Goal: Task Accomplishment & Management: Manage account settings

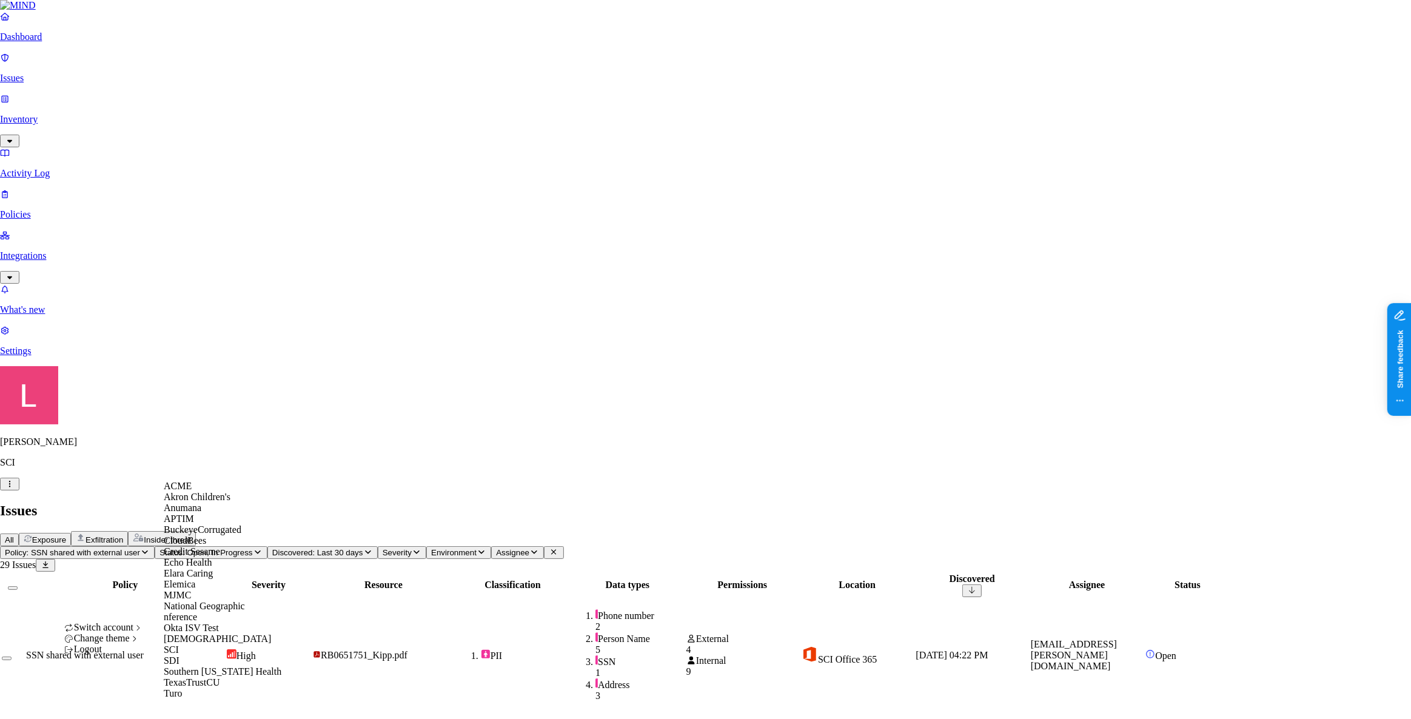
scroll to position [110, 0]
click at [216, 557] on div "Echo Health" at bounding box center [223, 562] width 118 height 11
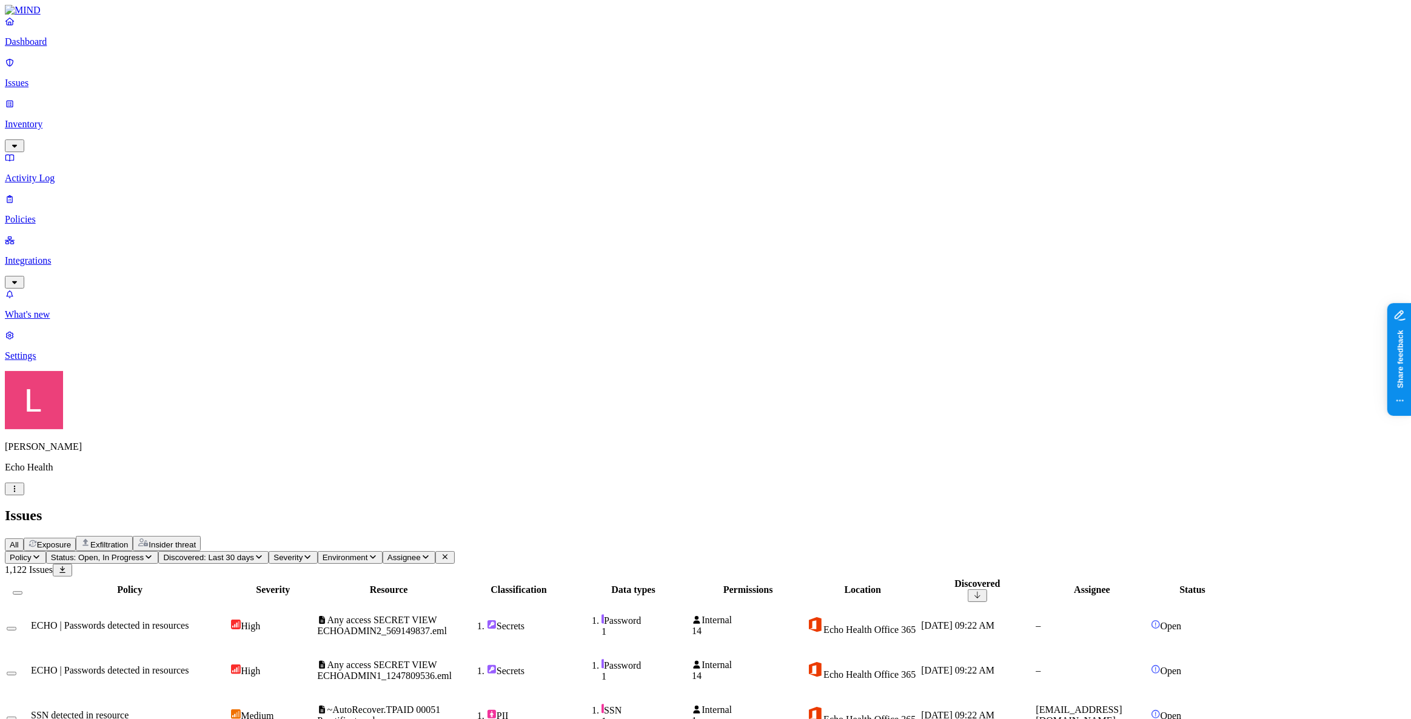
click at [229, 604] on td "ECHO | Passwords detected in resources" at bounding box center [129, 626] width 199 height 44
click at [461, 604] on td "Any access SECRET VIEW ECHOADMIN2_569149837.eml" at bounding box center [389, 626] width 144 height 44
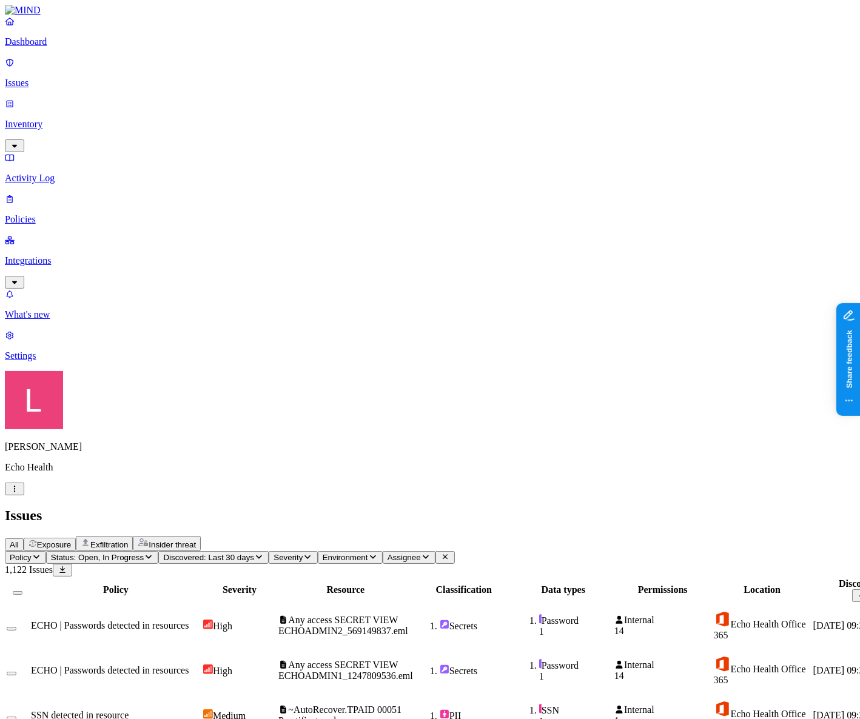
click at [512, 620] on span "Secrets" at bounding box center [463, 626] width 97 height 12
click at [19, 493] on icon "button" at bounding box center [15, 489] width 10 height 8
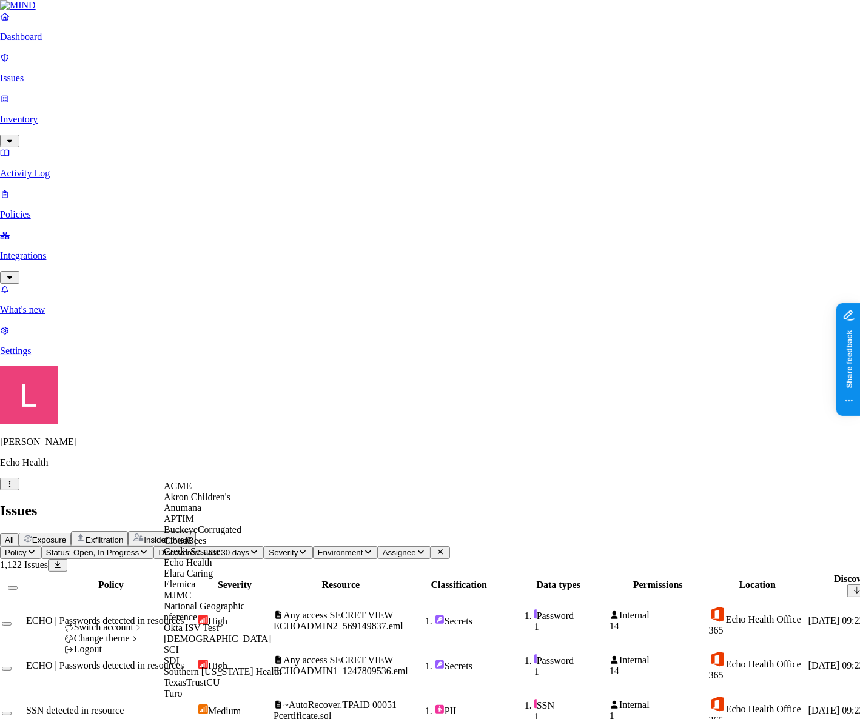
click at [212, 492] on div "ACME" at bounding box center [223, 486] width 118 height 11
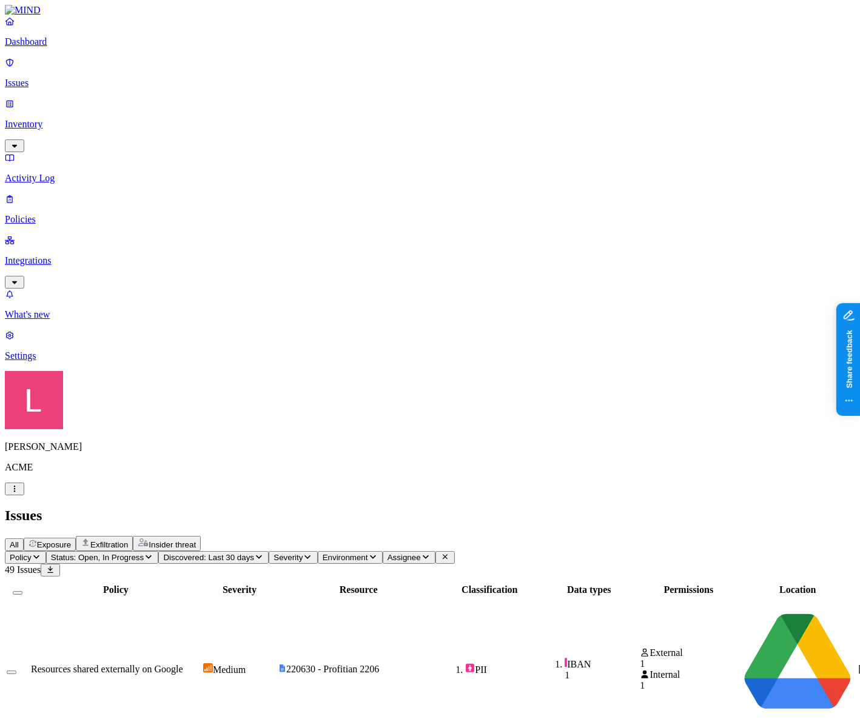
click at [183, 664] on span "Resources shared externally on Google" at bounding box center [107, 669] width 152 height 10
click at [19, 493] on icon "button" at bounding box center [15, 489] width 10 height 8
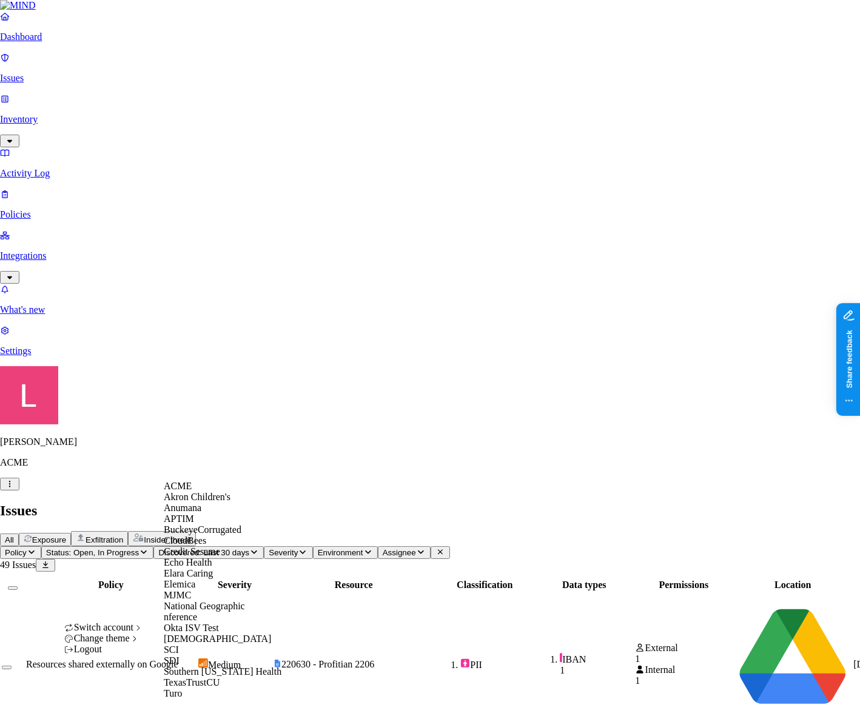
scroll to position [110, 0]
click at [205, 557] on span "Echo Health" at bounding box center [188, 562] width 49 height 10
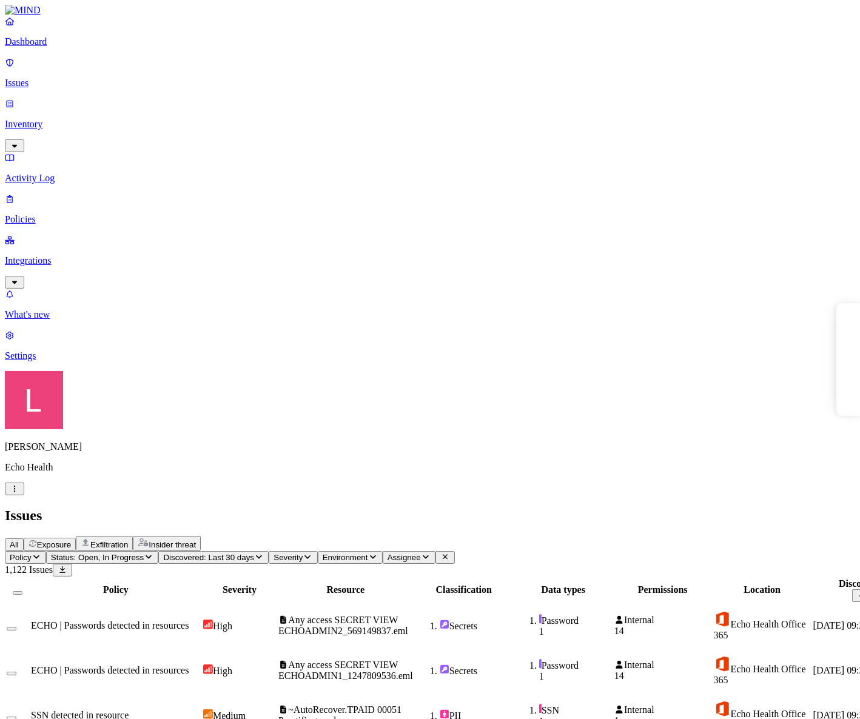
click at [189, 620] on span "ECHO | Passwords detected in resources" at bounding box center [110, 625] width 158 height 10
click at [276, 710] on div "Medium" at bounding box center [239, 716] width 73 height 12
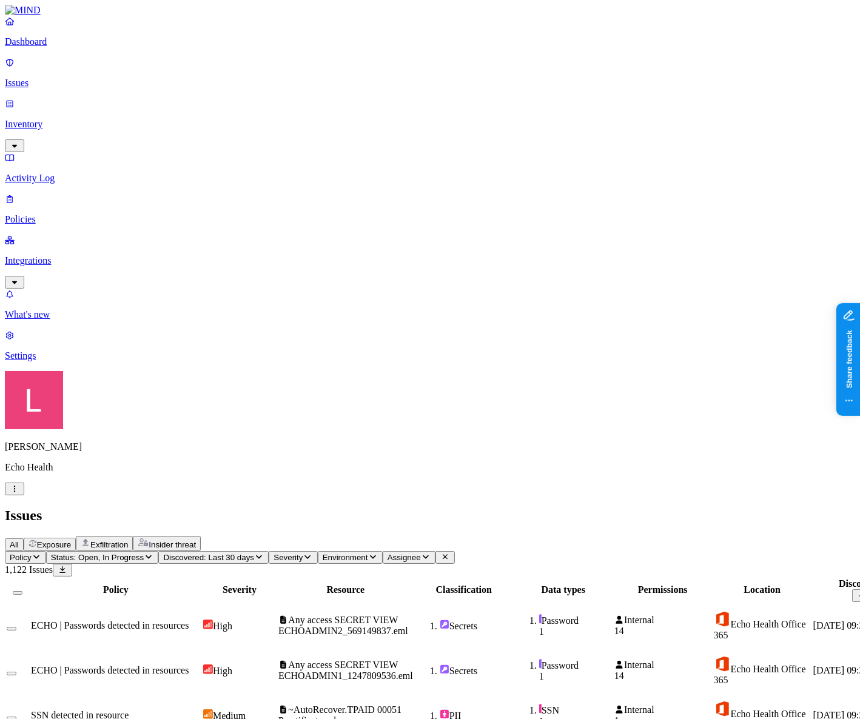
click at [72, 47] on p "Dashboard" at bounding box center [430, 41] width 850 height 11
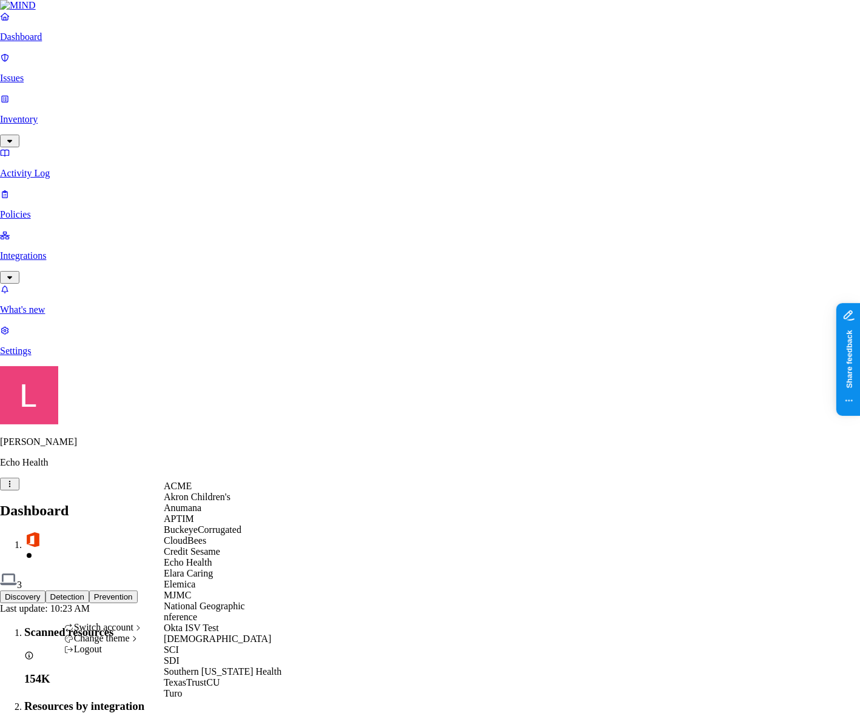
click at [200, 492] on div "ACME" at bounding box center [223, 486] width 118 height 11
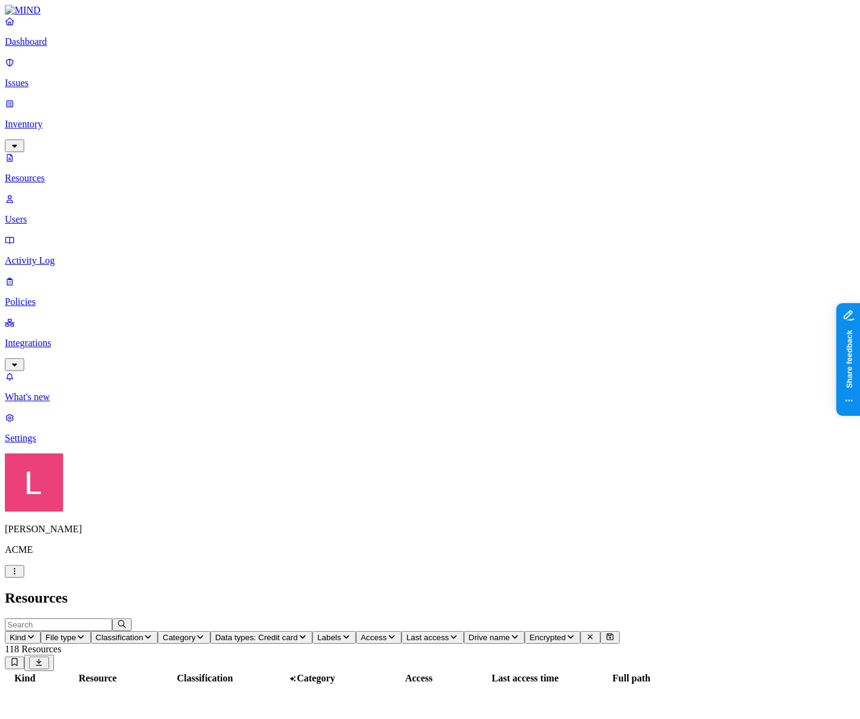
click at [42, 47] on p "Dashboard" at bounding box center [430, 41] width 850 height 11
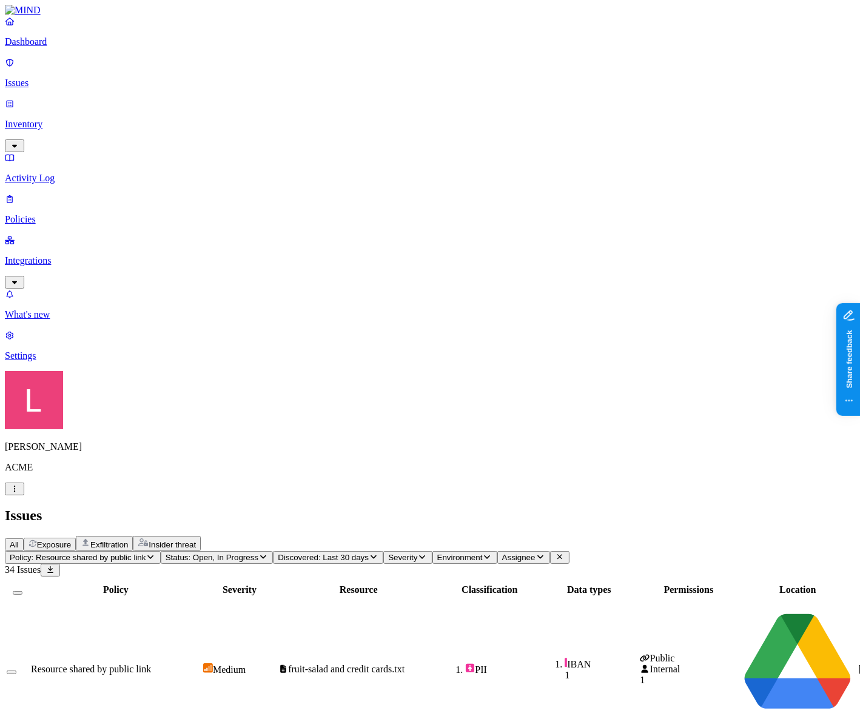
scroll to position [0, 295]
click at [19, 493] on icon "button" at bounding box center [15, 489] width 10 height 8
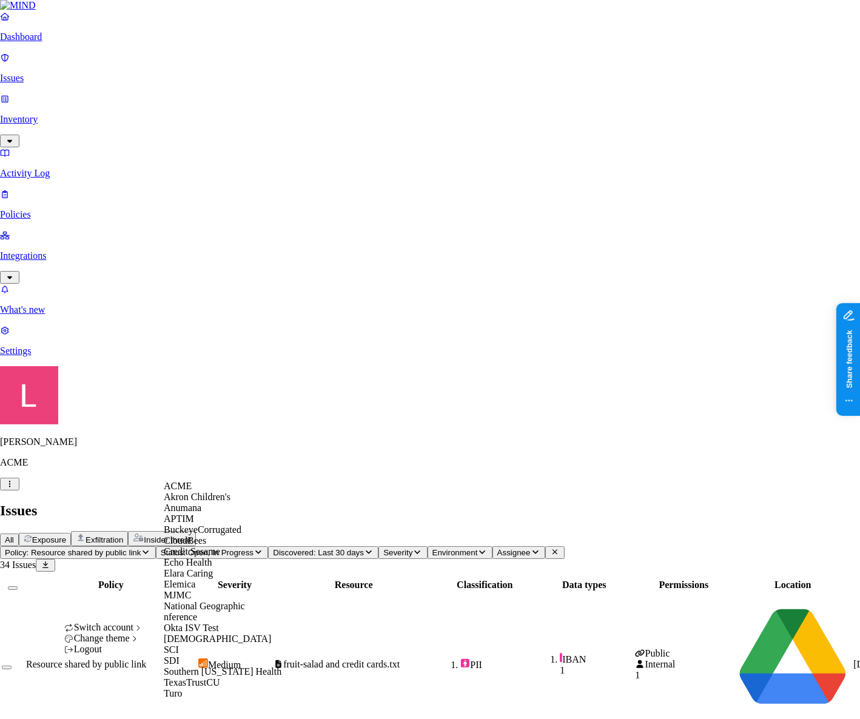
scroll to position [165, 0]
click at [215, 639] on div "[DEMOGRAPHIC_DATA]" at bounding box center [223, 639] width 118 height 11
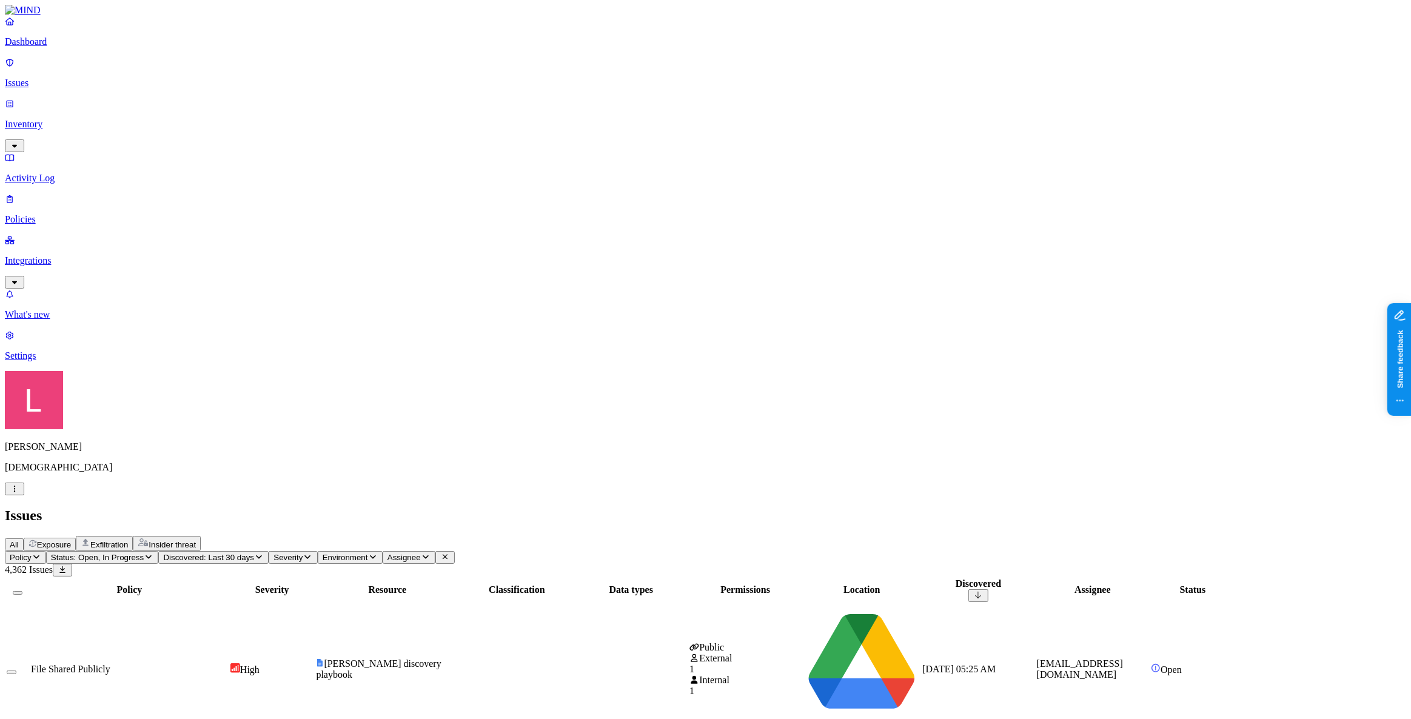
click at [62, 47] on p "Dashboard" at bounding box center [706, 41] width 1402 height 11
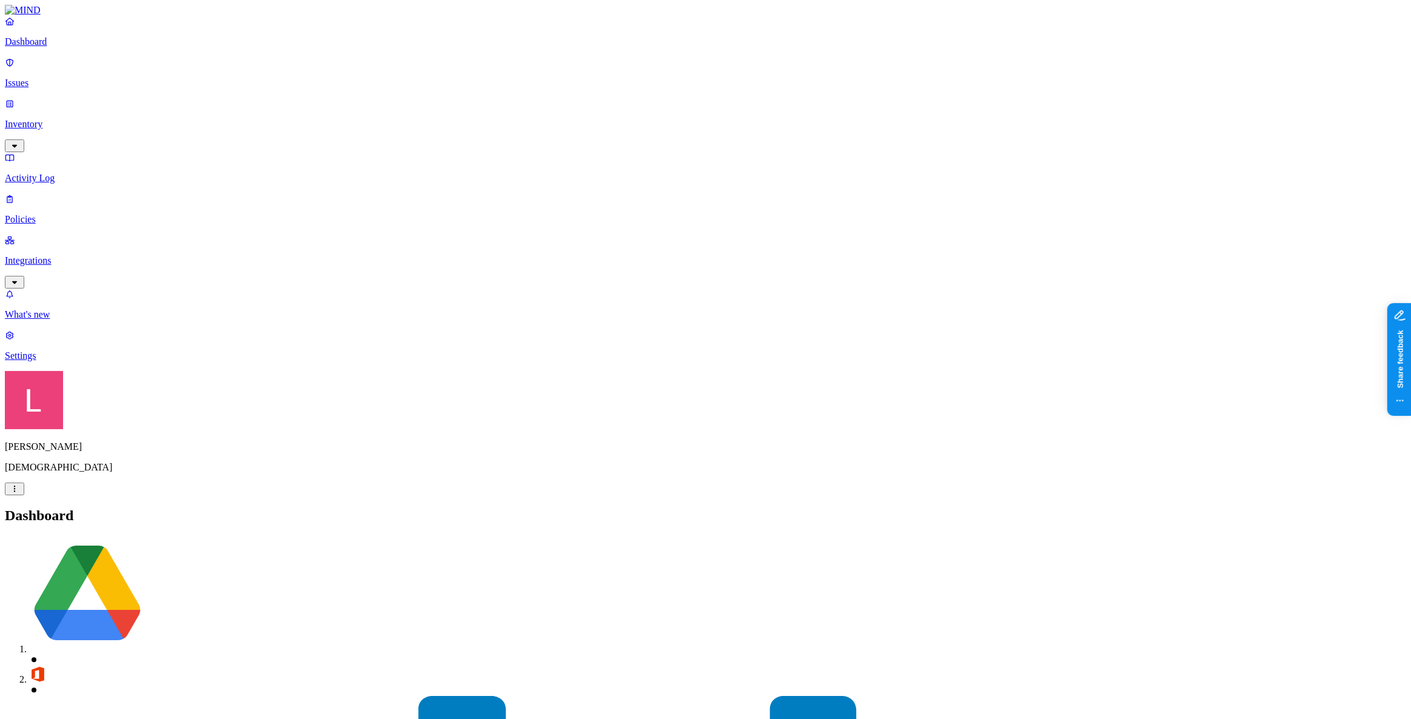
click at [65, 104] on link "Inventory" at bounding box center [706, 124] width 1402 height 52
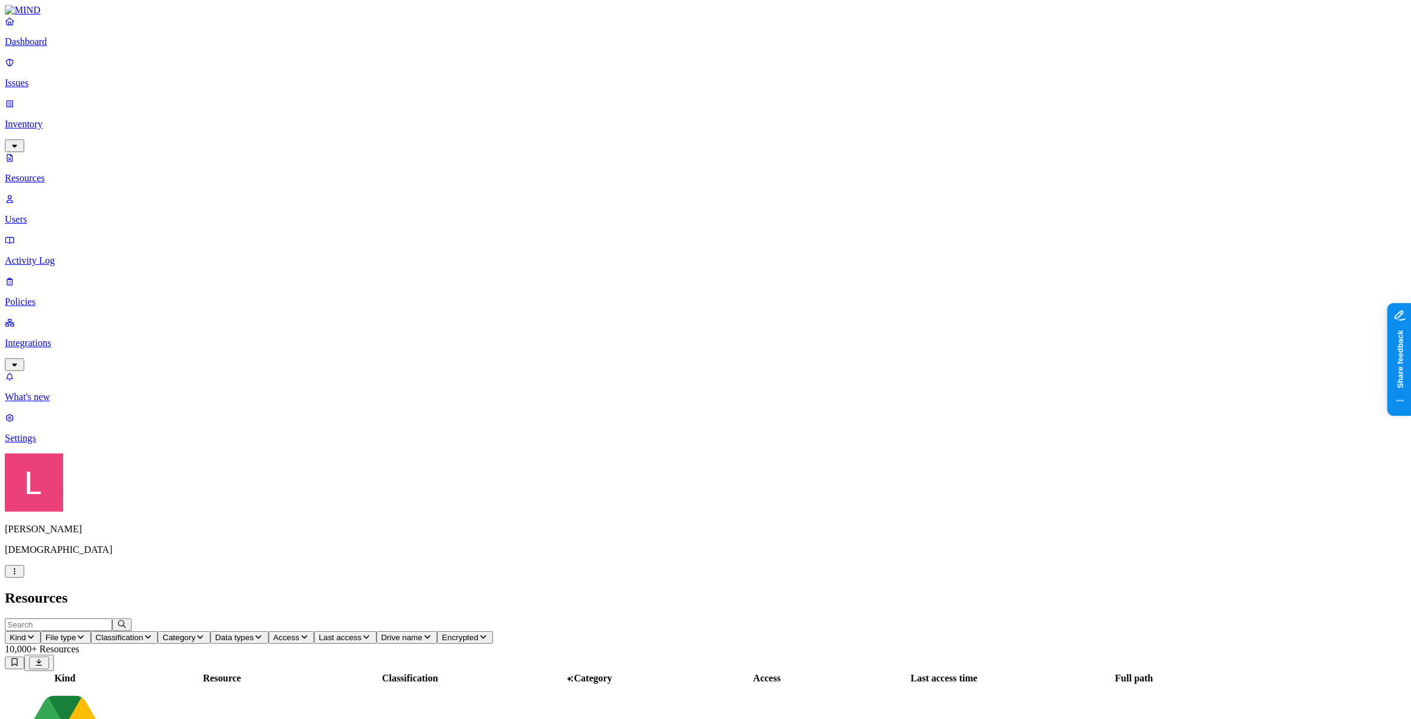
click at [112, 619] on input "text" at bounding box center [58, 625] width 107 height 13
drag, startPoint x: 222, startPoint y: 42, endPoint x: 93, endPoint y: 36, distance: 129.4
type input "Mind.io"
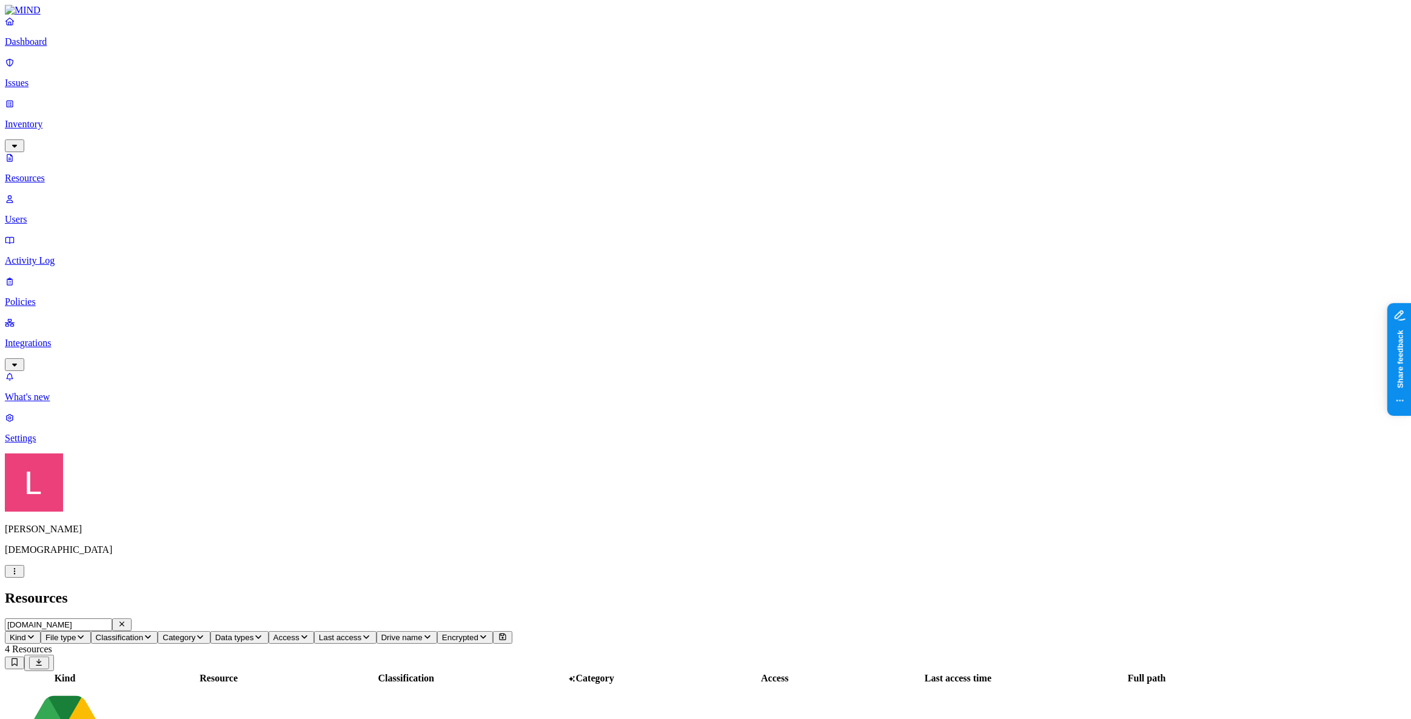
scroll to position [262, 0]
drag, startPoint x: 1226, startPoint y: 447, endPoint x: 1244, endPoint y: 446, distance: 18.8
drag, startPoint x: 1244, startPoint y: 446, endPoint x: 1195, endPoint y: 443, distance: 49.8
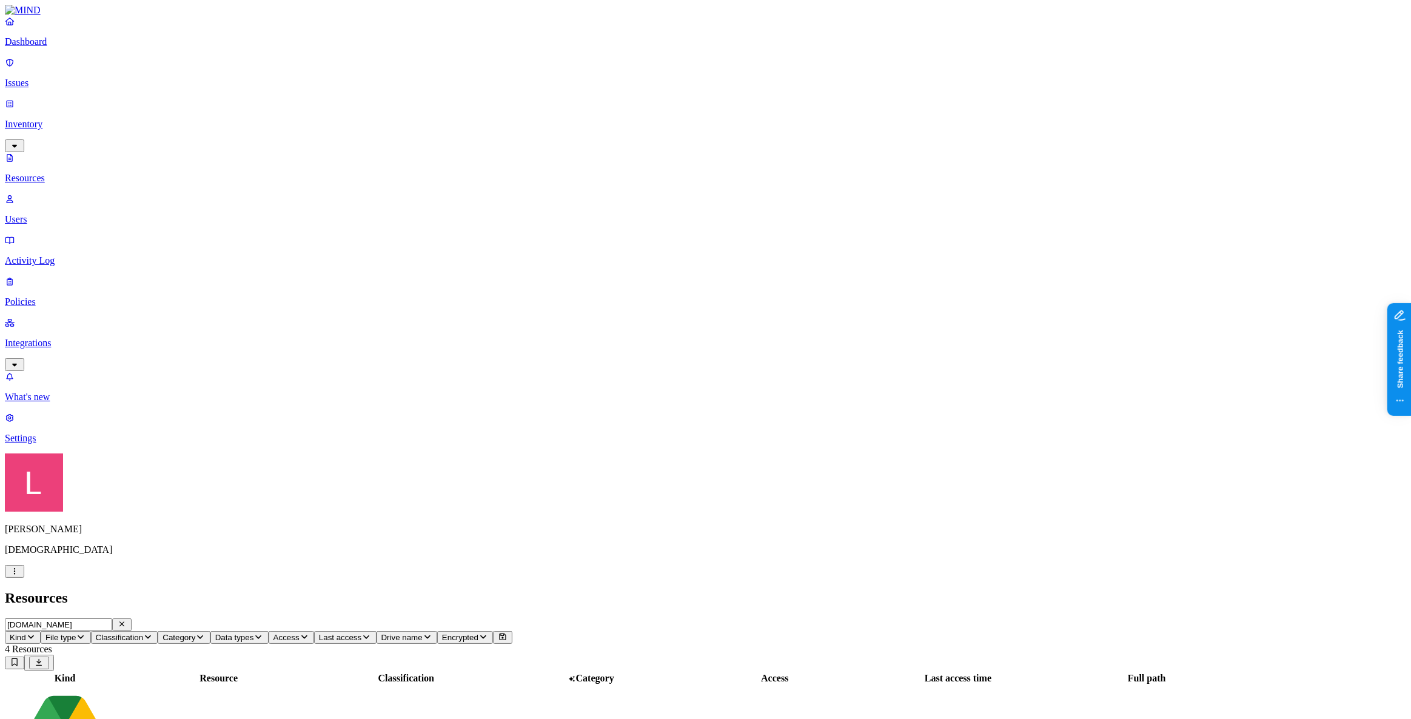
click at [124, 622] on icon "button" at bounding box center [121, 624] width 5 height 5
click at [112, 619] on input "text" at bounding box center [58, 625] width 107 height 13
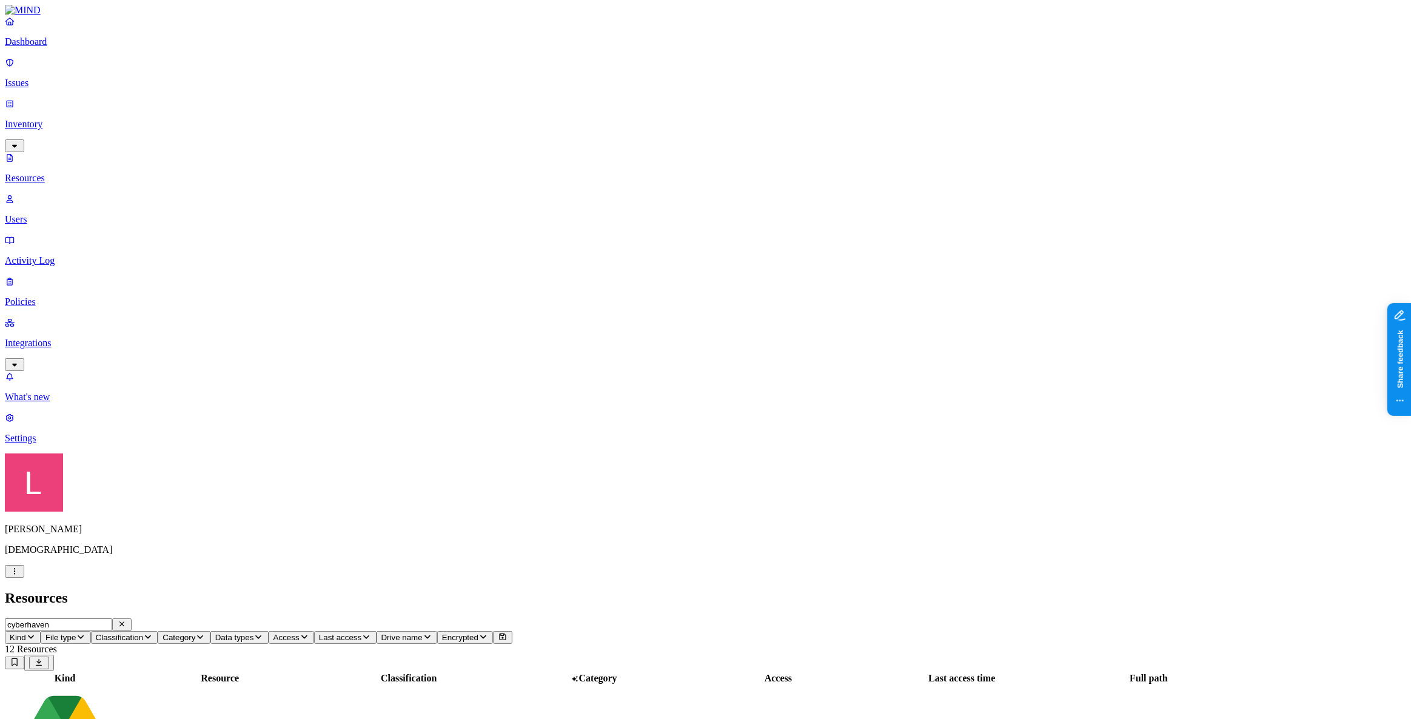
drag, startPoint x: 203, startPoint y: 41, endPoint x: 115, endPoint y: 42, distance: 87.3
type input "mind.io"
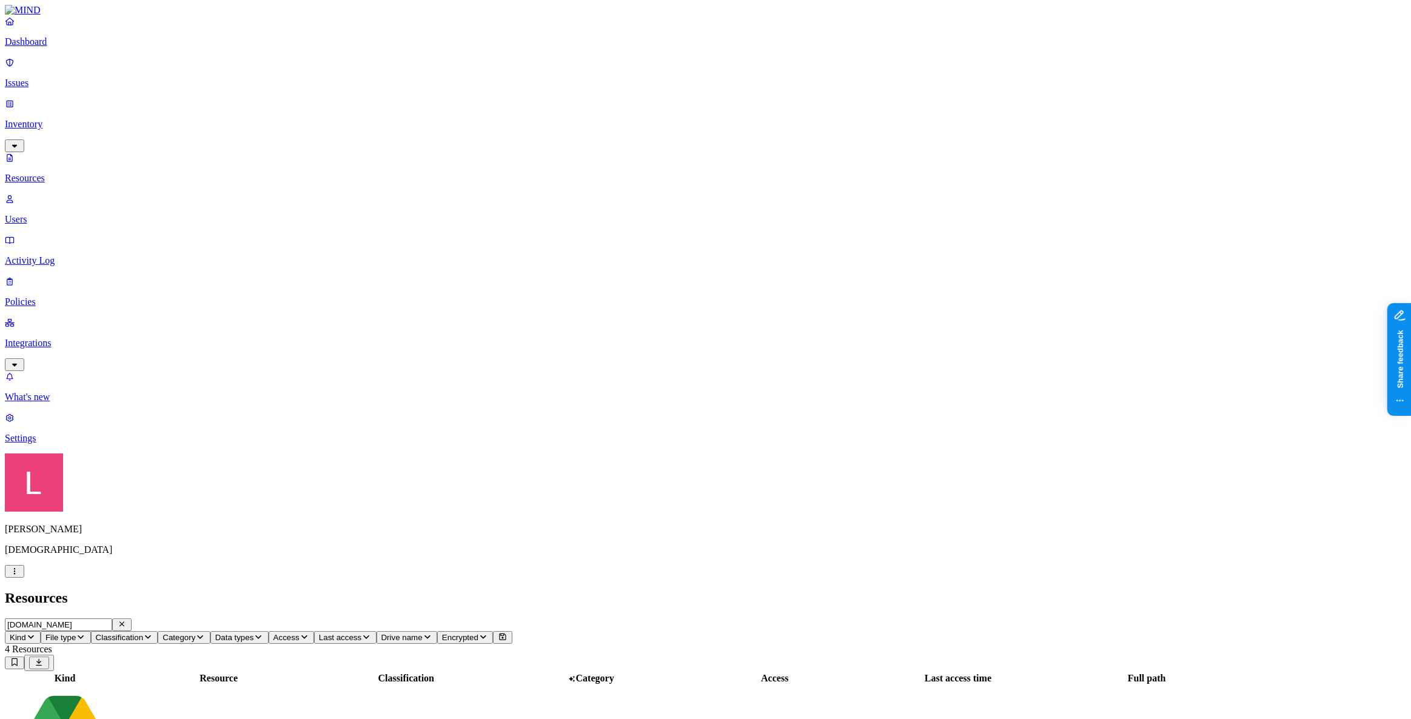
click at [78, 47] on p "Dashboard" at bounding box center [706, 41] width 1402 height 11
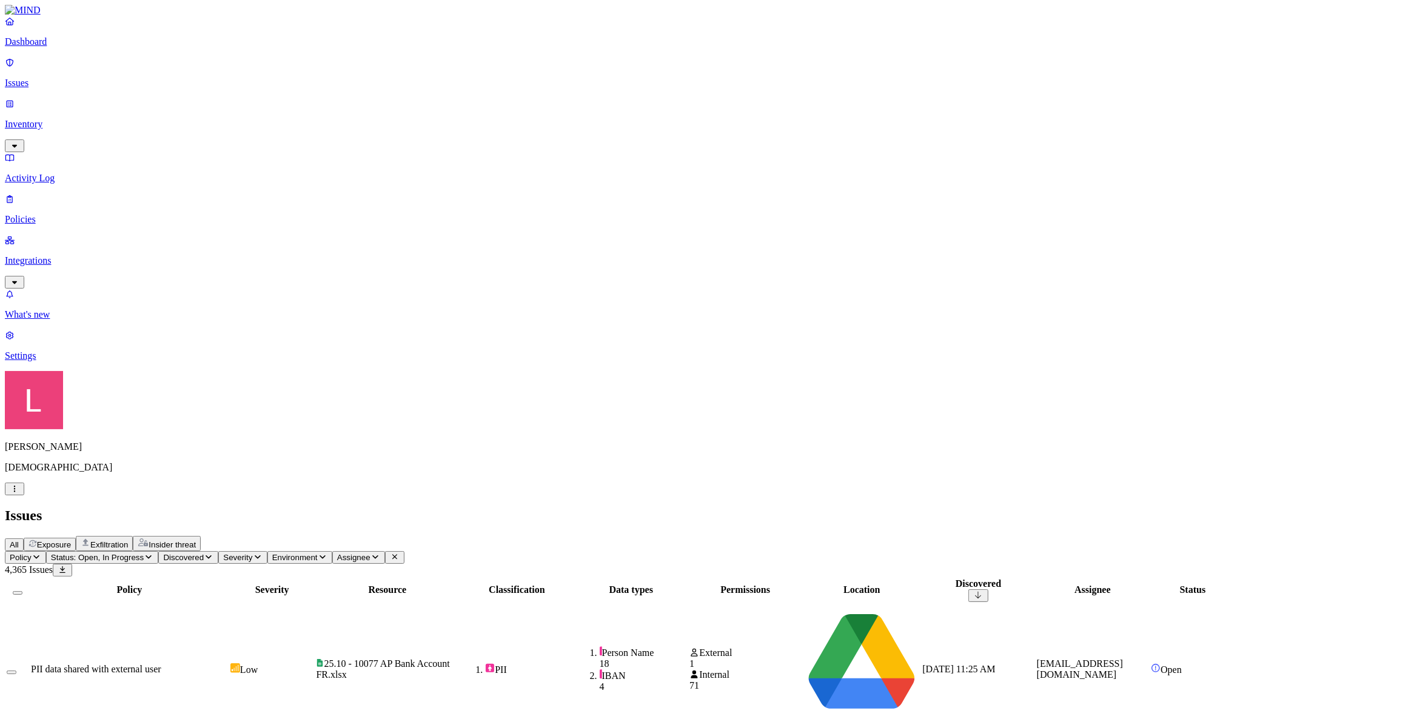
click at [19, 493] on icon "button" at bounding box center [15, 489] width 10 height 8
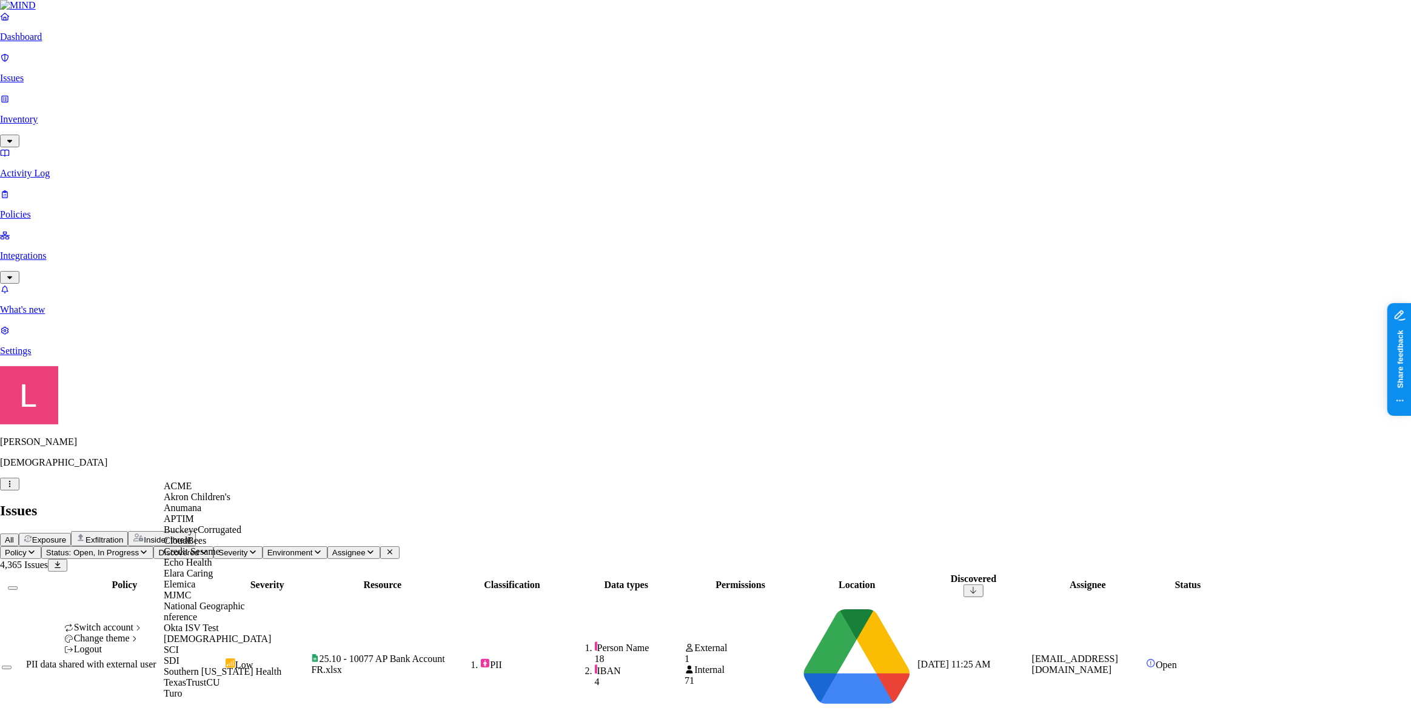
scroll to position [209, 0]
click at [204, 645] on div "SCI" at bounding box center [223, 650] width 118 height 11
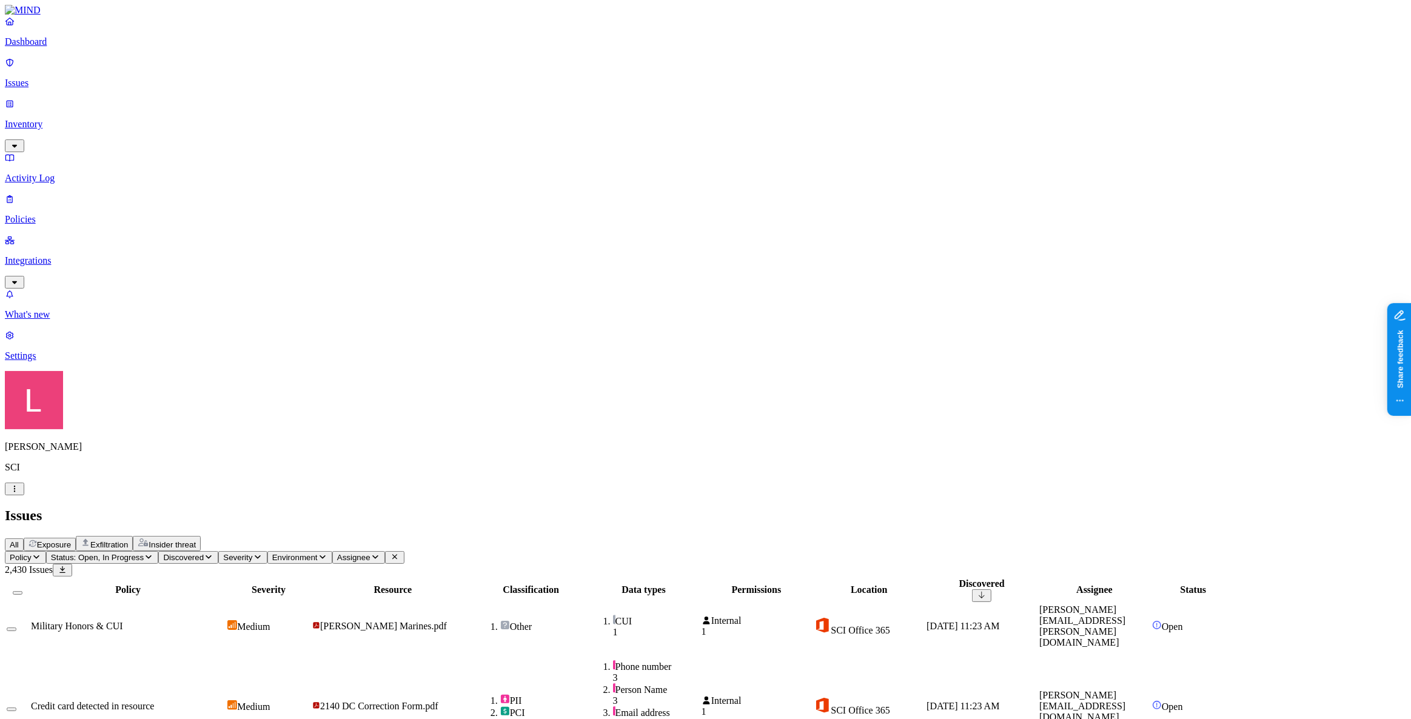
drag, startPoint x: 109, startPoint y: 692, endPoint x: 118, endPoint y: 710, distance: 19.5
click at [109, 495] on div "Landen Brown SCI" at bounding box center [706, 433] width 1402 height 124
click at [119, 495] on div "Landen Brown SCI" at bounding box center [706, 433] width 1402 height 124
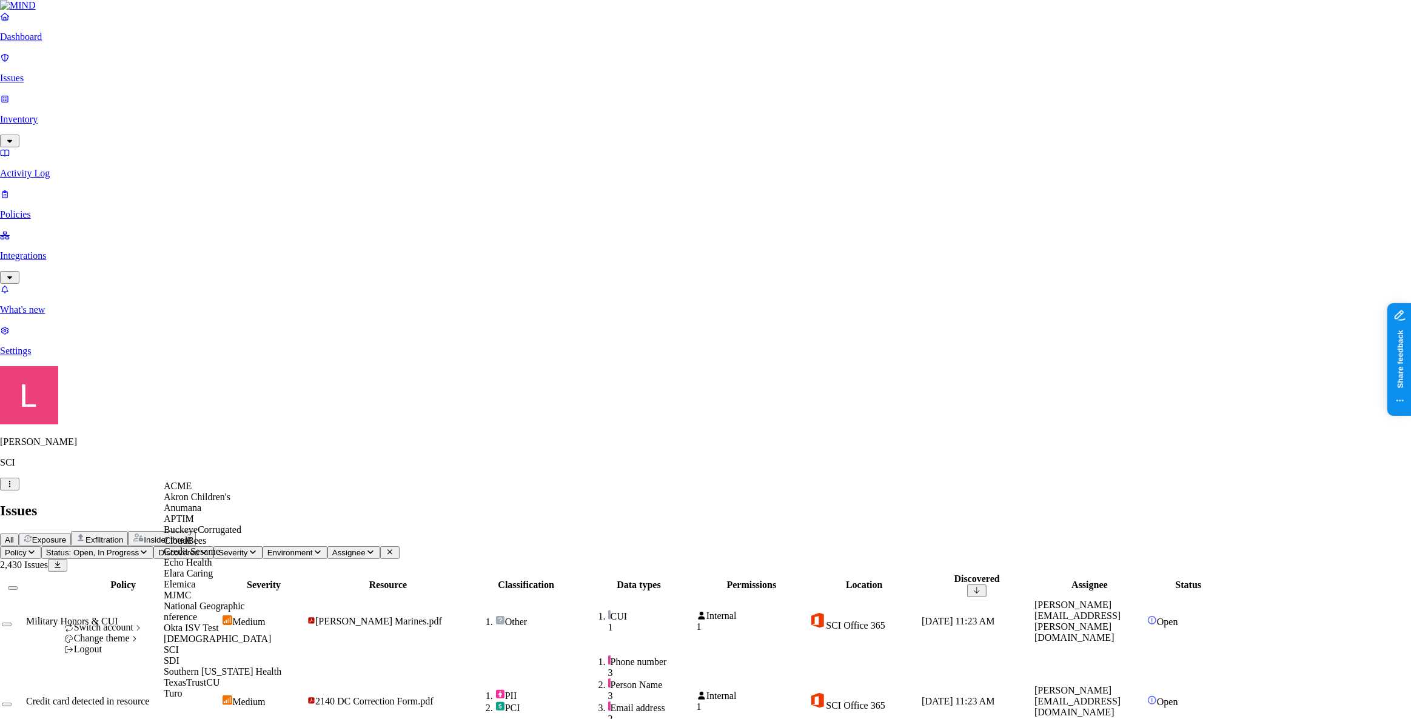
scroll to position [165, 0]
click at [209, 635] on div "[DEMOGRAPHIC_DATA]" at bounding box center [223, 639] width 118 height 11
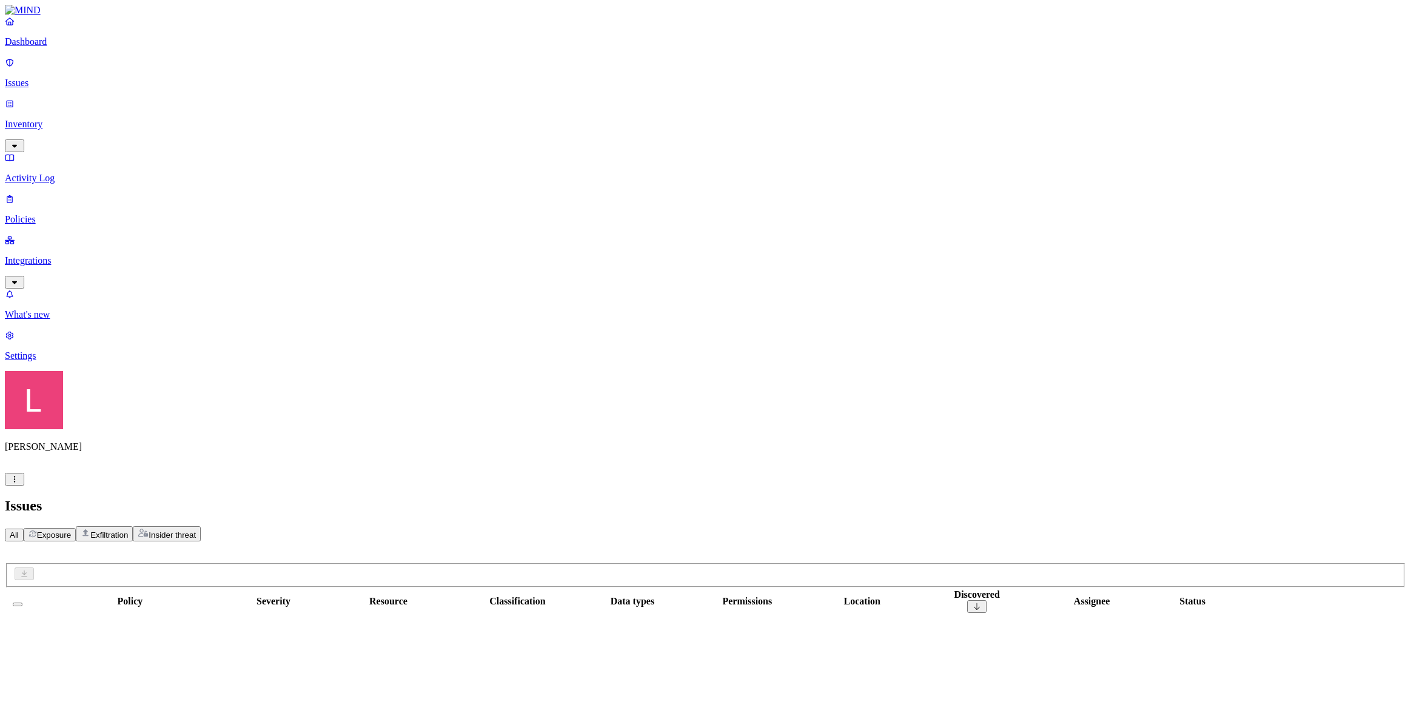
click at [79, 119] on p "Inventory" at bounding box center [706, 124] width 1402 height 11
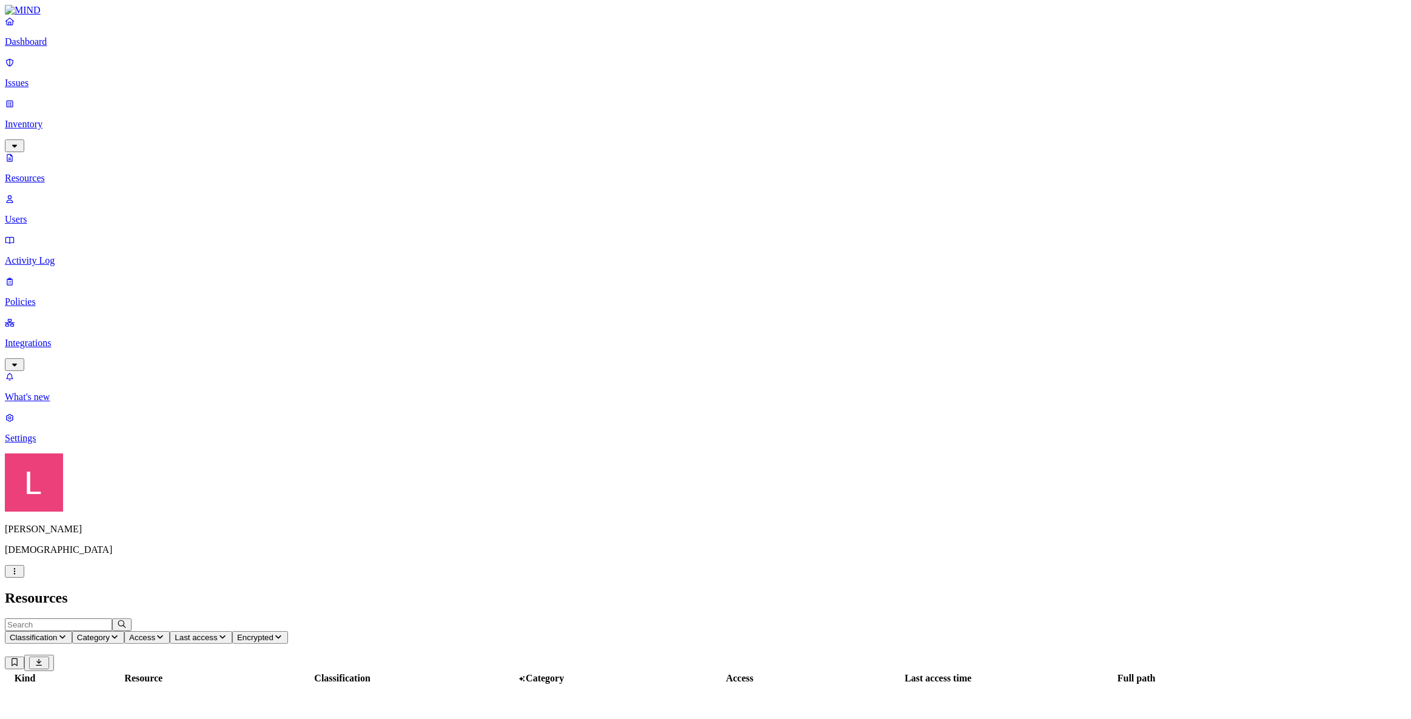
click at [112, 619] on input "text" at bounding box center [58, 625] width 107 height 13
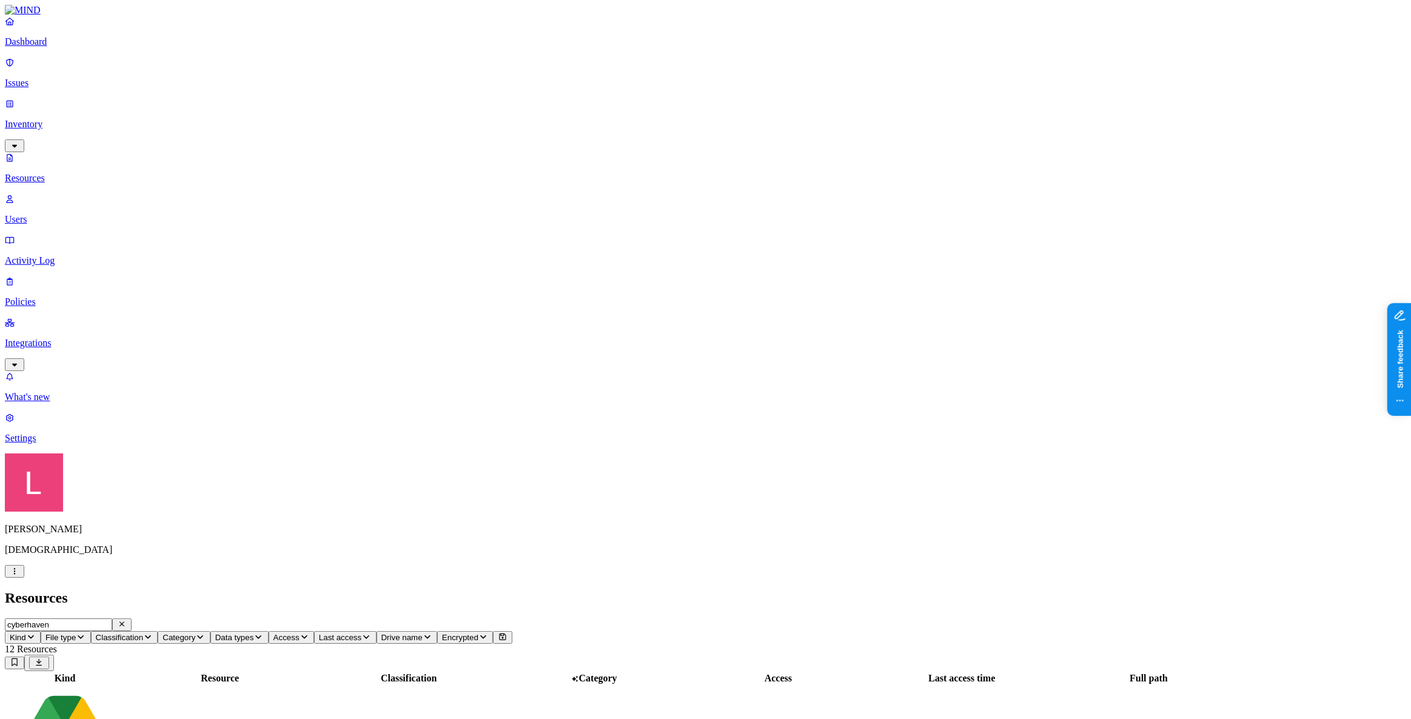
type input "cyberhaven"
drag, startPoint x: 1223, startPoint y: 443, endPoint x: 1244, endPoint y: 445, distance: 20.8
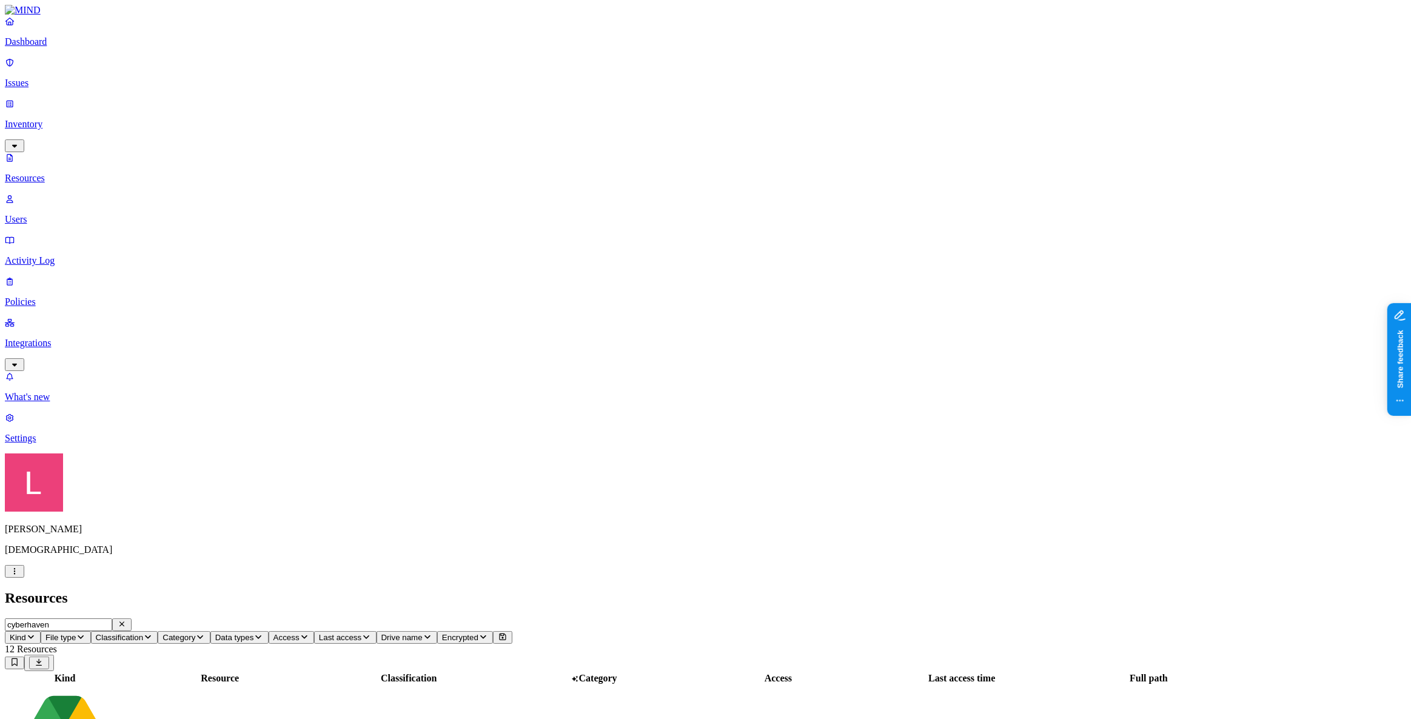
drag, startPoint x: 1243, startPoint y: 445, endPoint x: 1274, endPoint y: 452, distance: 31.6
drag, startPoint x: 1274, startPoint y: 452, endPoint x: 1226, endPoint y: 451, distance: 47.9
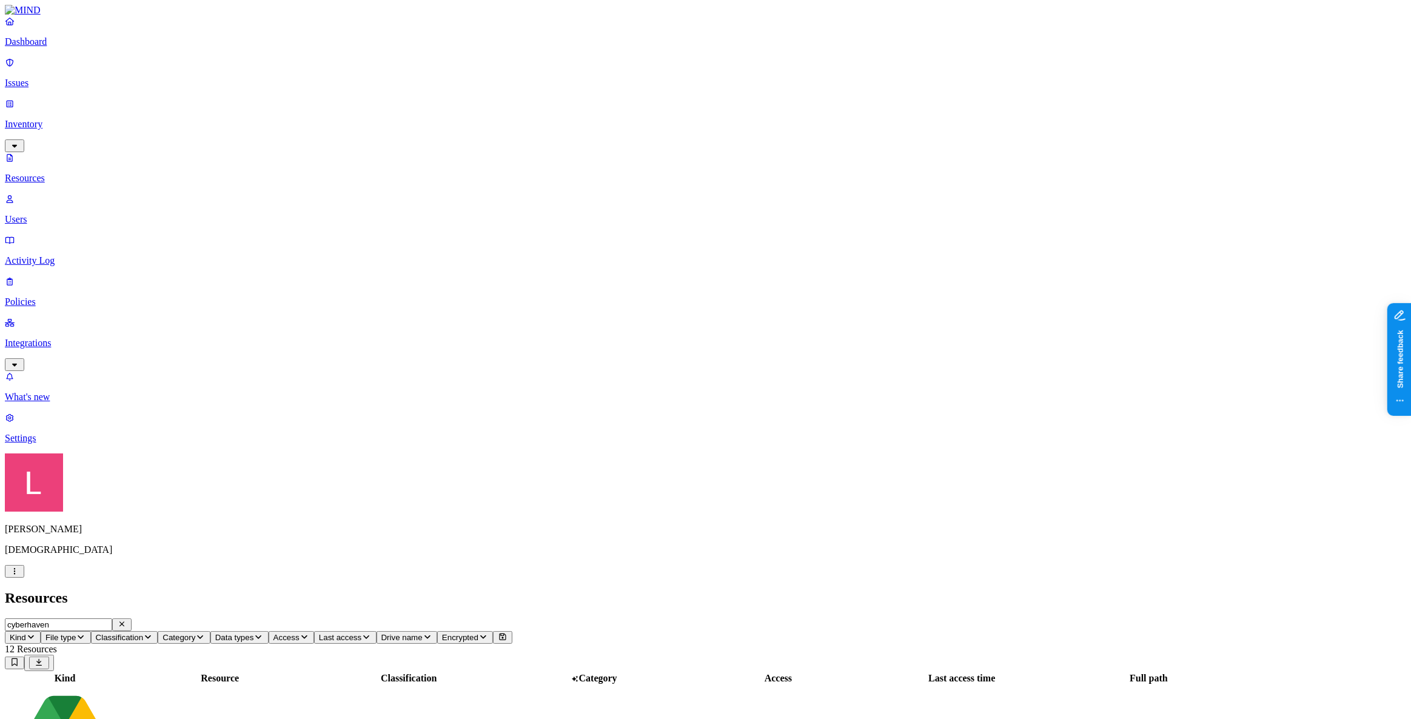
click at [132, 619] on button "button" at bounding box center [121, 625] width 19 height 13
click at [112, 619] on input "text" at bounding box center [58, 625] width 107 height 13
type input "mind.io"
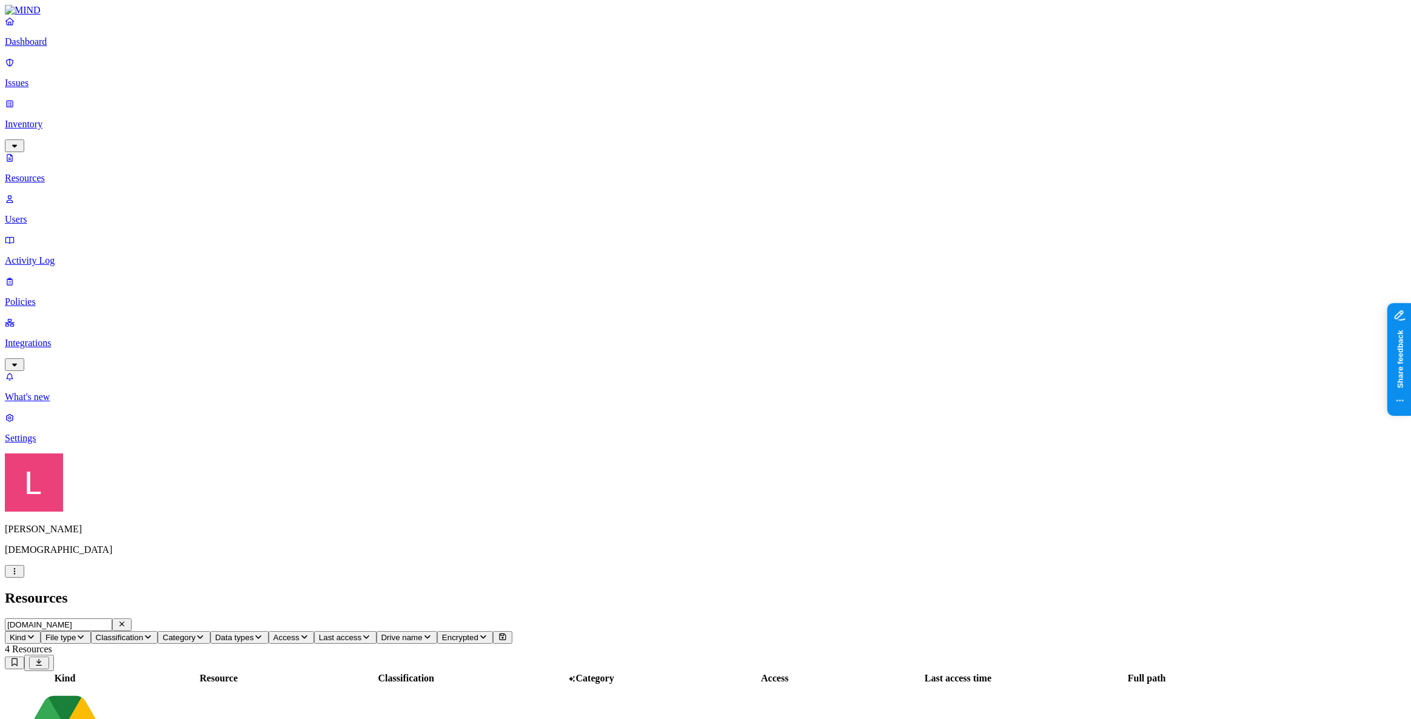
click at [127, 620] on icon "button" at bounding box center [122, 624] width 10 height 8
click at [112, 619] on input "text" at bounding box center [58, 625] width 107 height 13
type input "mimecast"
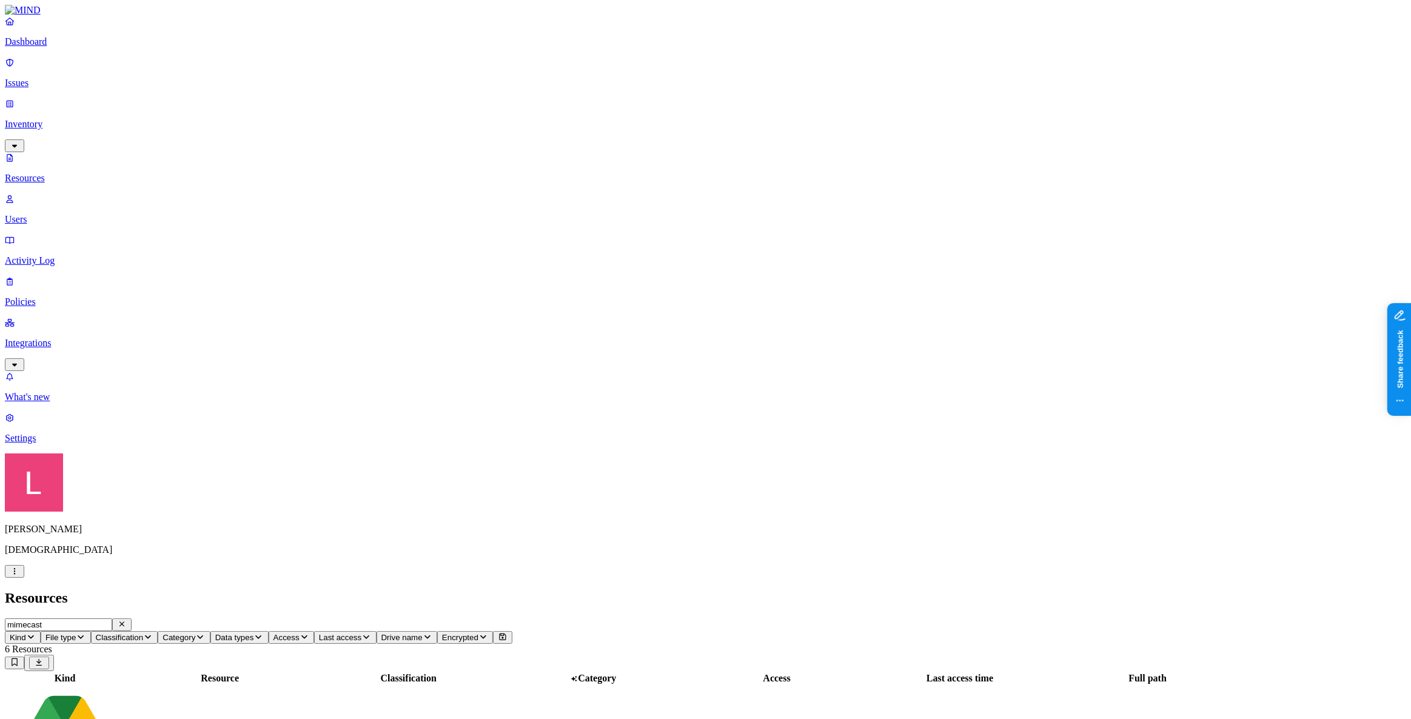
click at [38, 47] on link "Dashboard" at bounding box center [706, 32] width 1402 height 32
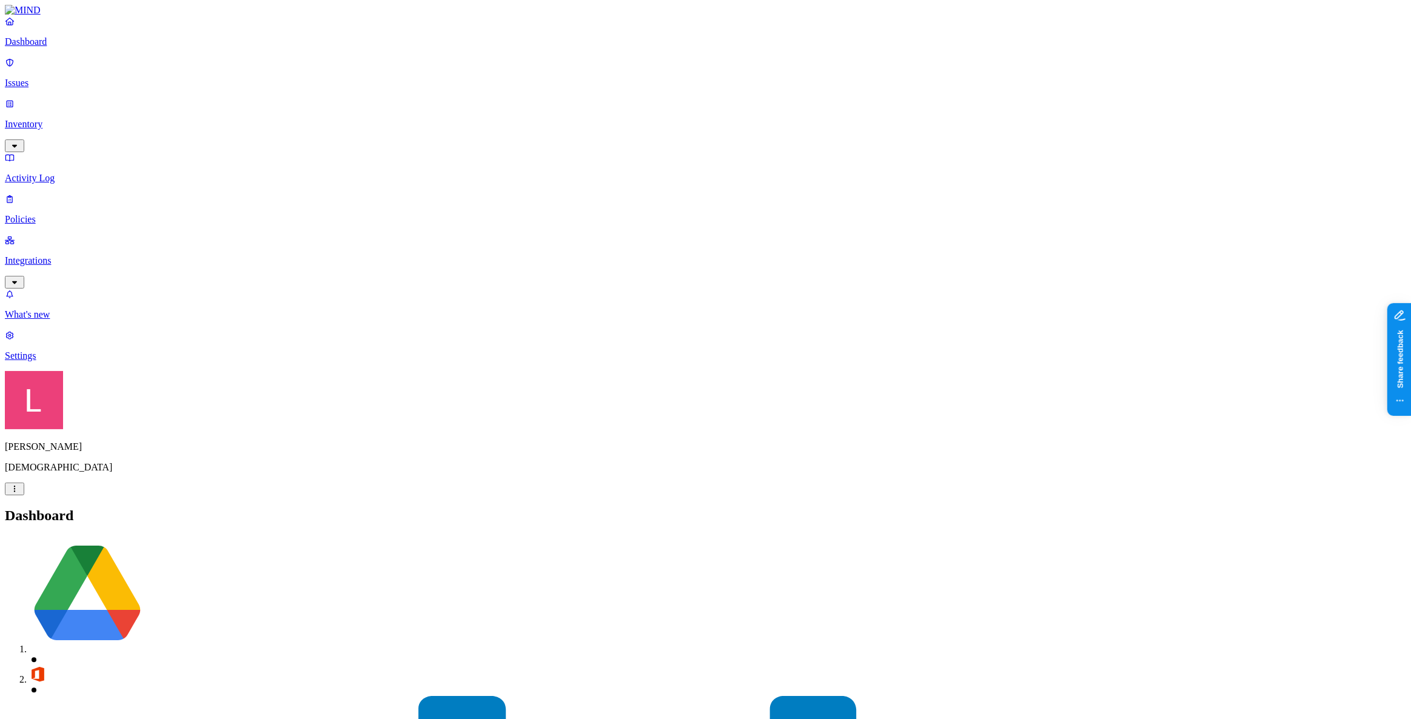
click at [80, 361] on p "Settings" at bounding box center [706, 356] width 1402 height 11
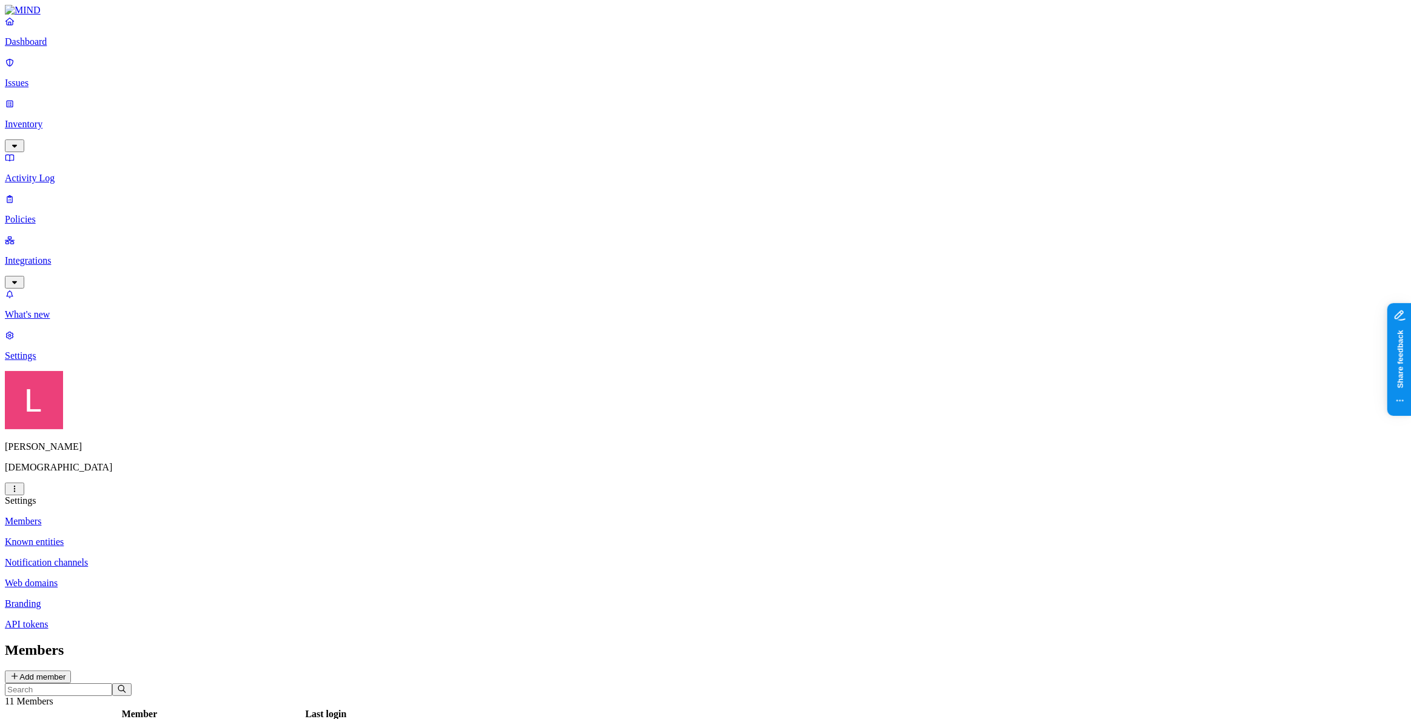
click at [47, 47] on p "Dashboard" at bounding box center [706, 41] width 1402 height 11
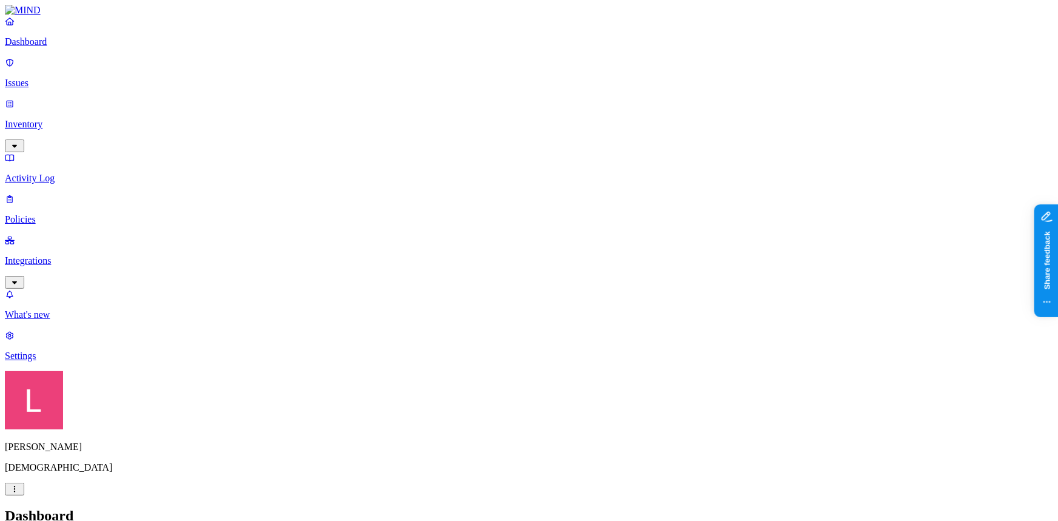
click at [86, 361] on p "Settings" at bounding box center [529, 356] width 1049 height 11
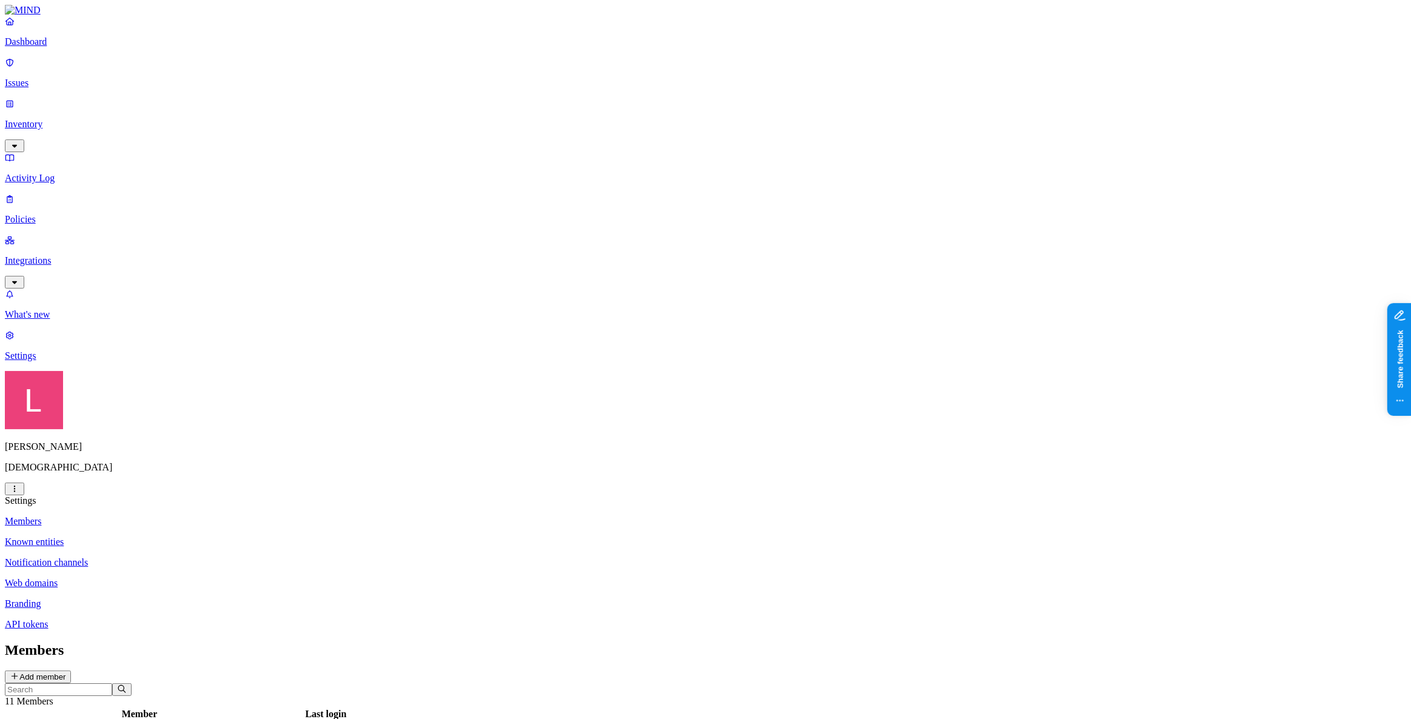
click at [81, 255] on p "Integrations" at bounding box center [706, 260] width 1402 height 11
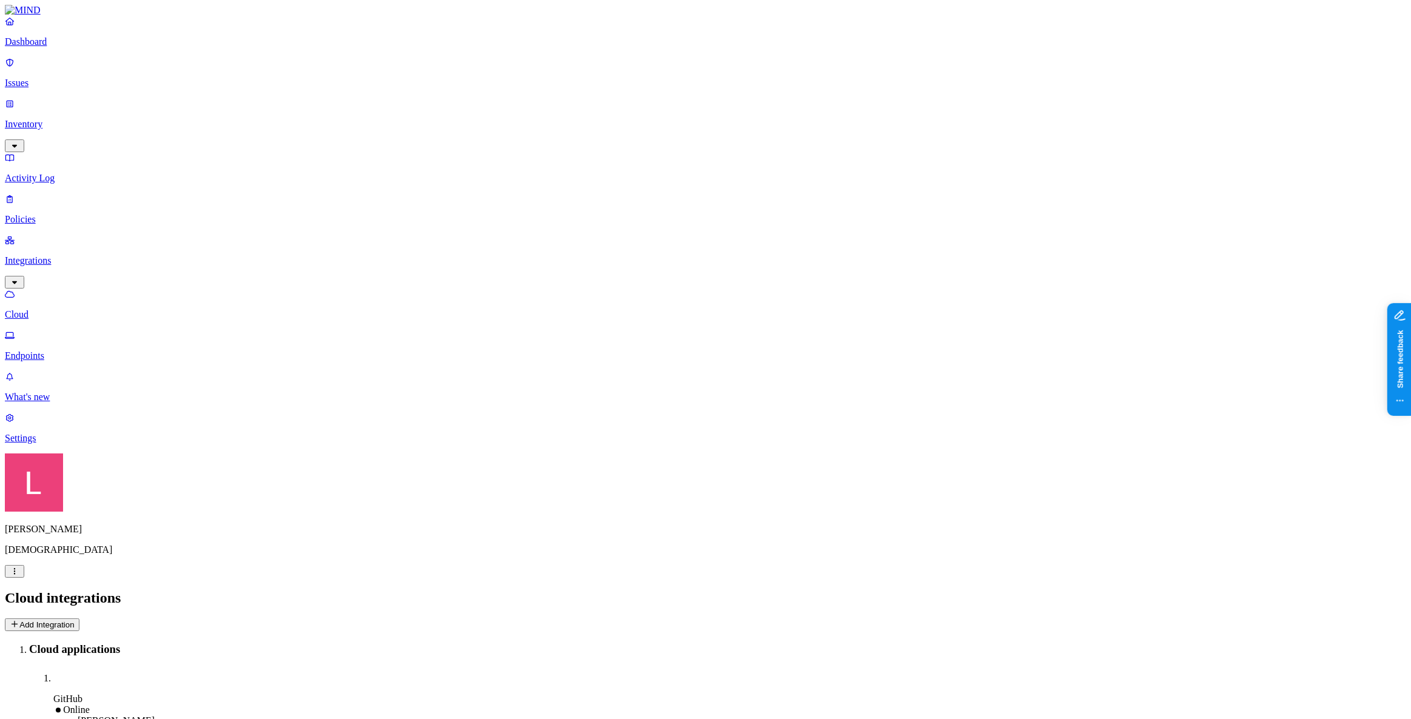
click at [70, 351] on p "Endpoints" at bounding box center [706, 356] width 1402 height 11
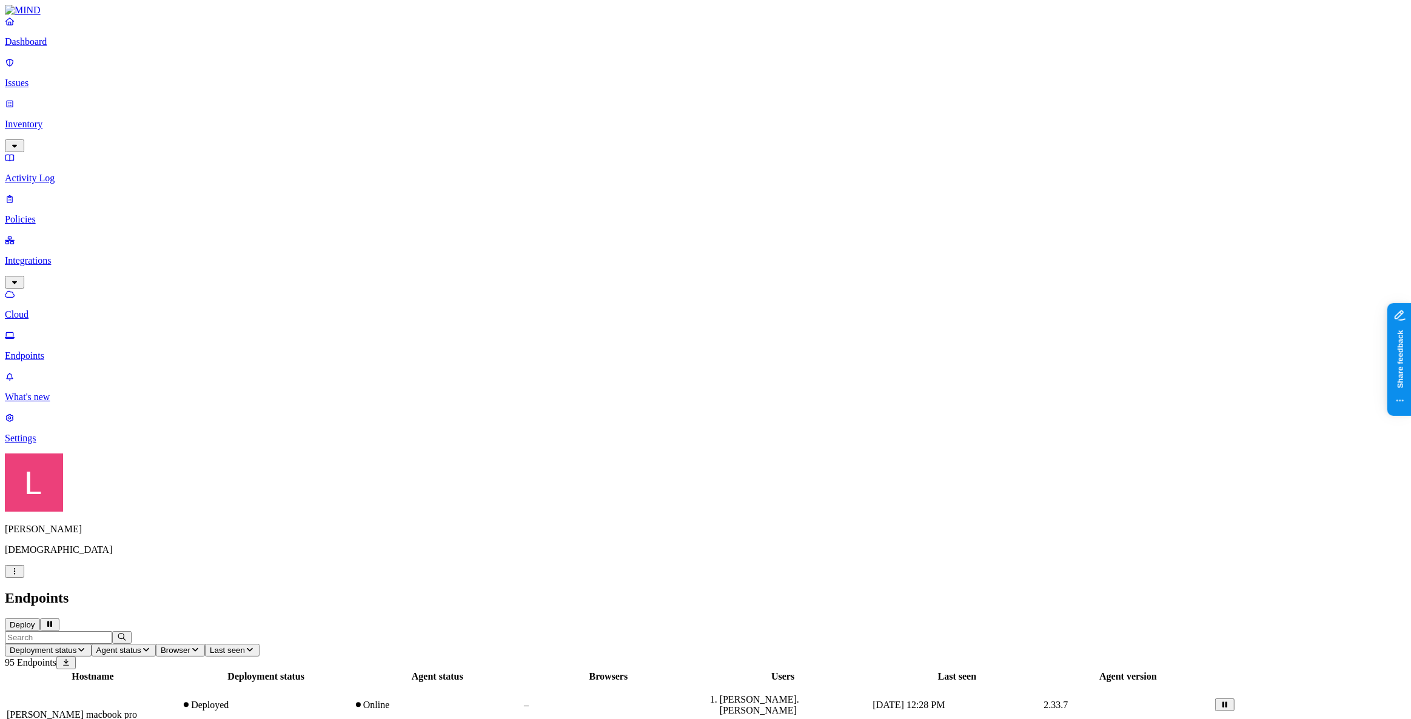
click at [40, 619] on button "Deploy" at bounding box center [22, 625] width 35 height 13
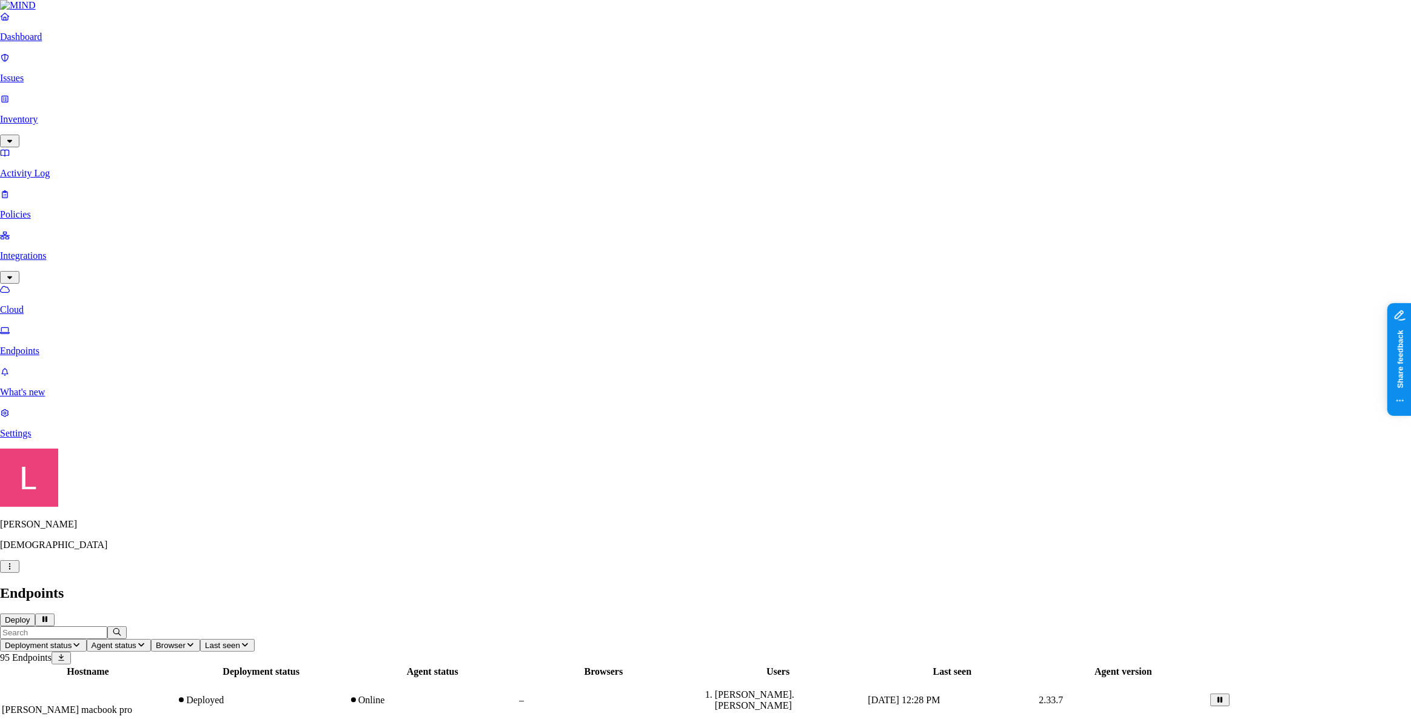
drag, startPoint x: 1322, startPoint y: 0, endPoint x: 1103, endPoint y: 19, distance: 219.8
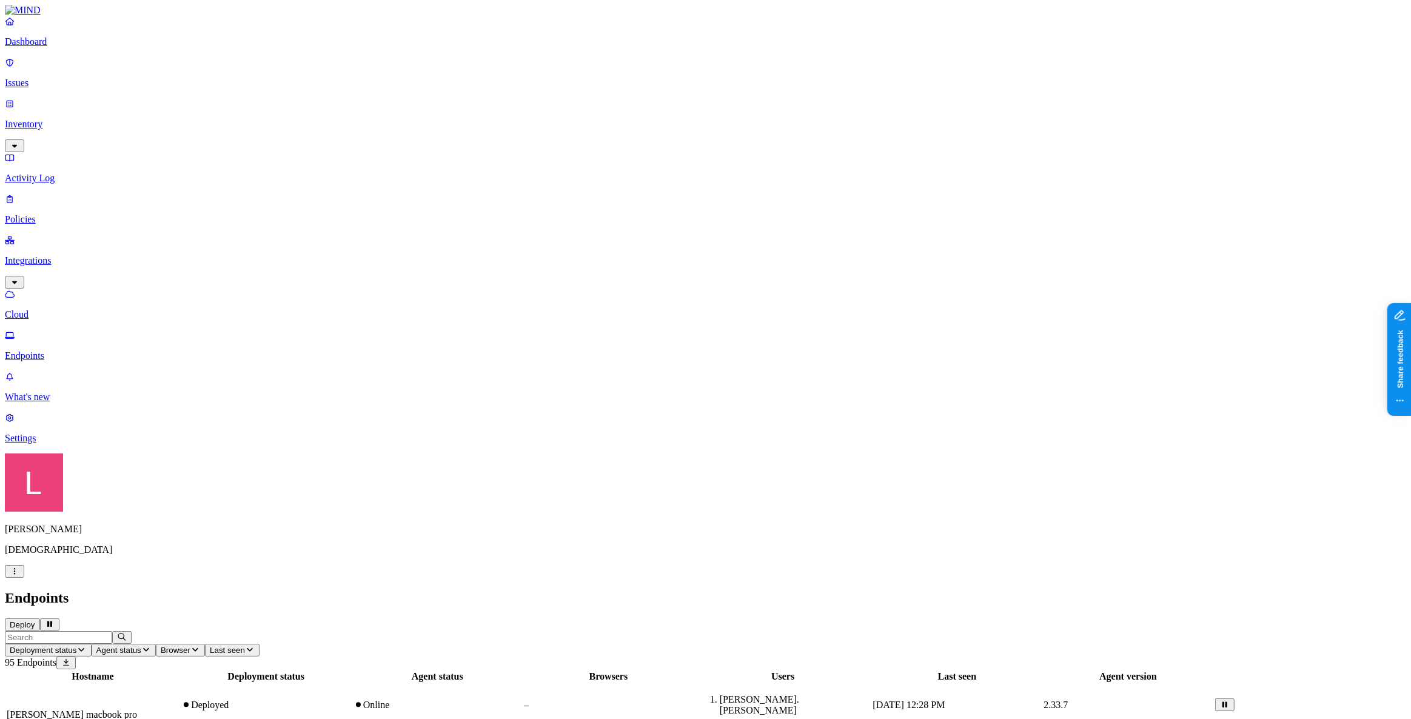
click at [40, 619] on button "Deploy" at bounding box center [22, 625] width 35 height 13
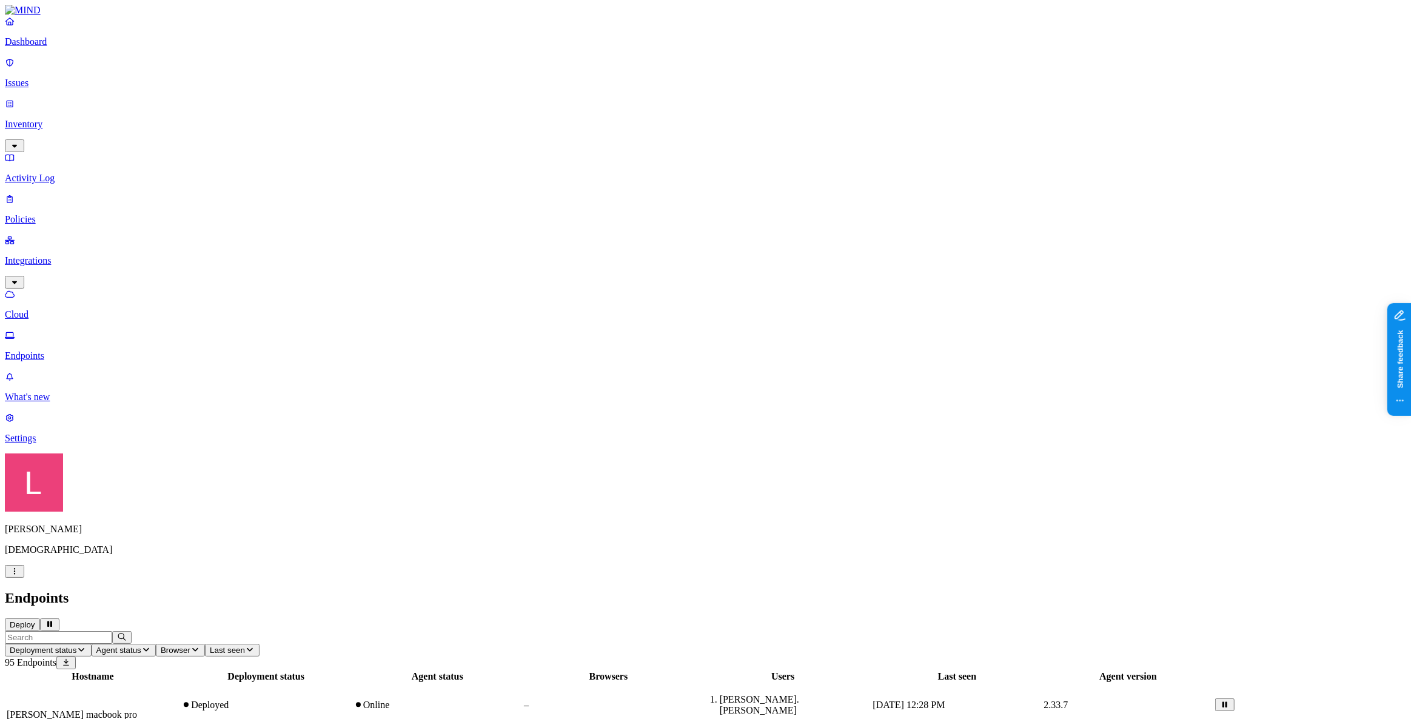
click at [99, 444] on p "Settings" at bounding box center [706, 438] width 1402 height 11
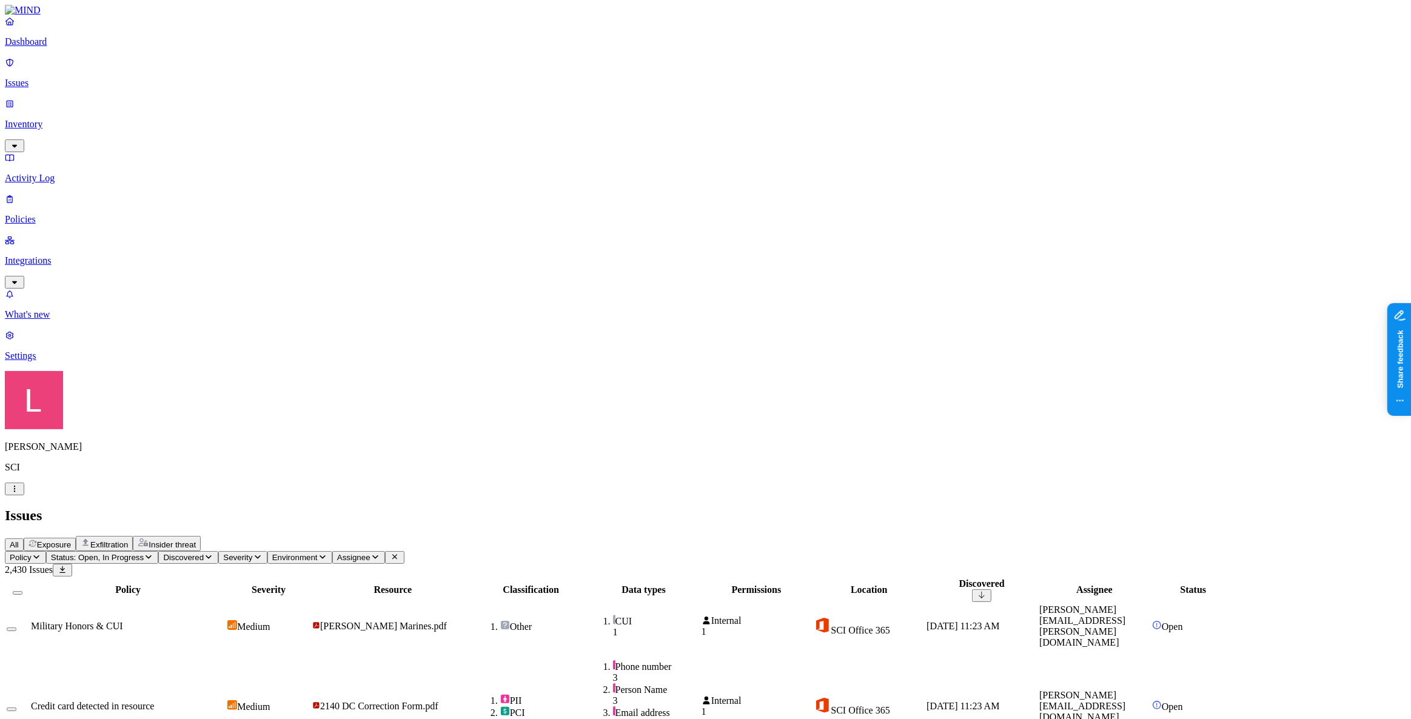
click at [79, 235] on link "Integrations" at bounding box center [706, 261] width 1402 height 52
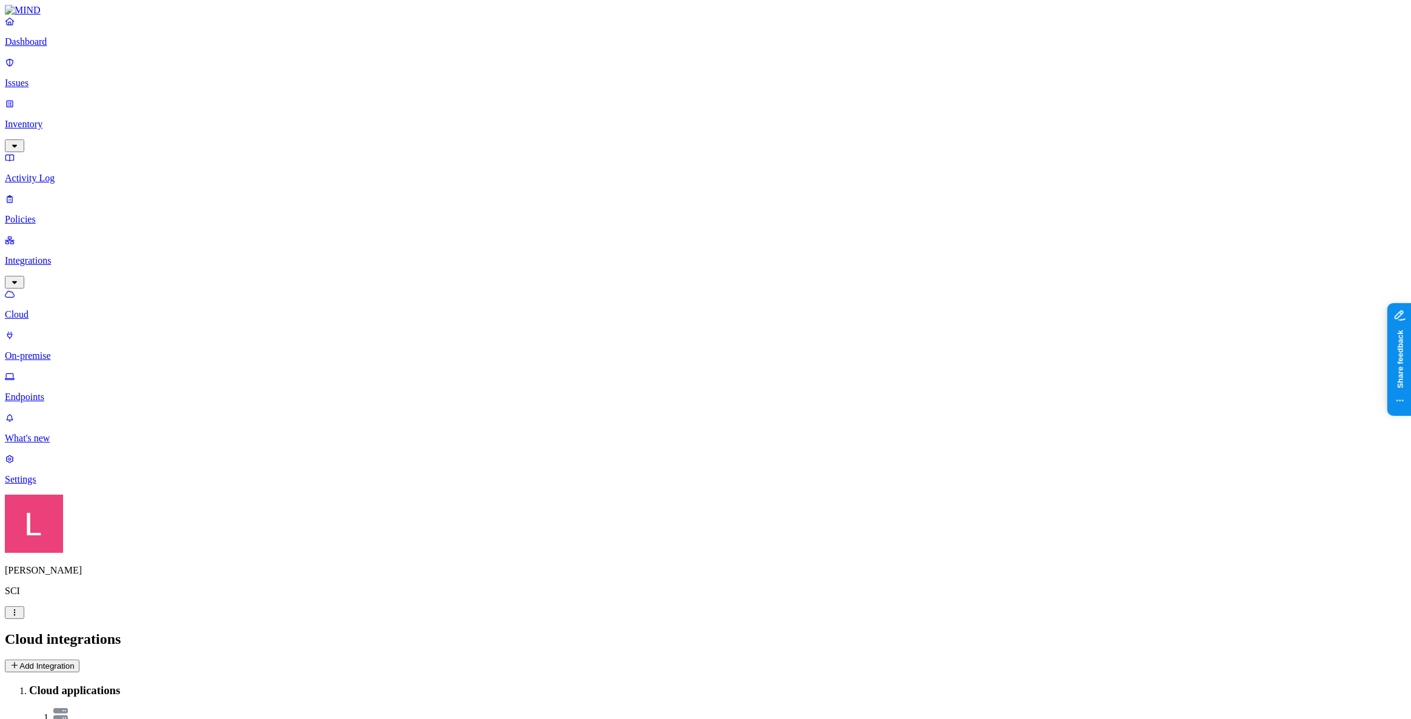
click at [81, 371] on link "Endpoints" at bounding box center [706, 387] width 1402 height 32
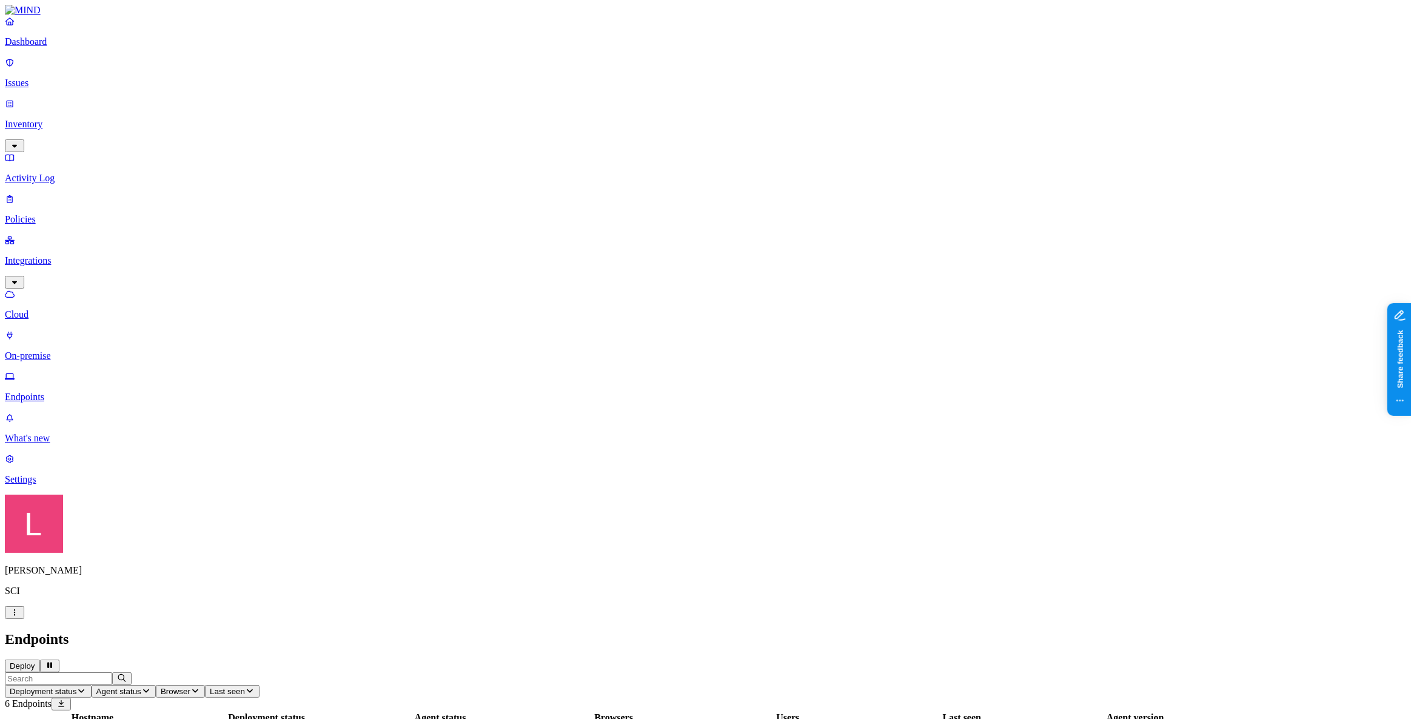
click at [110, 703] on html "Dashboard Issues Inventory Activity Log Policies Integrations Cloud On-premise …" at bounding box center [705, 466] width 1411 height 932
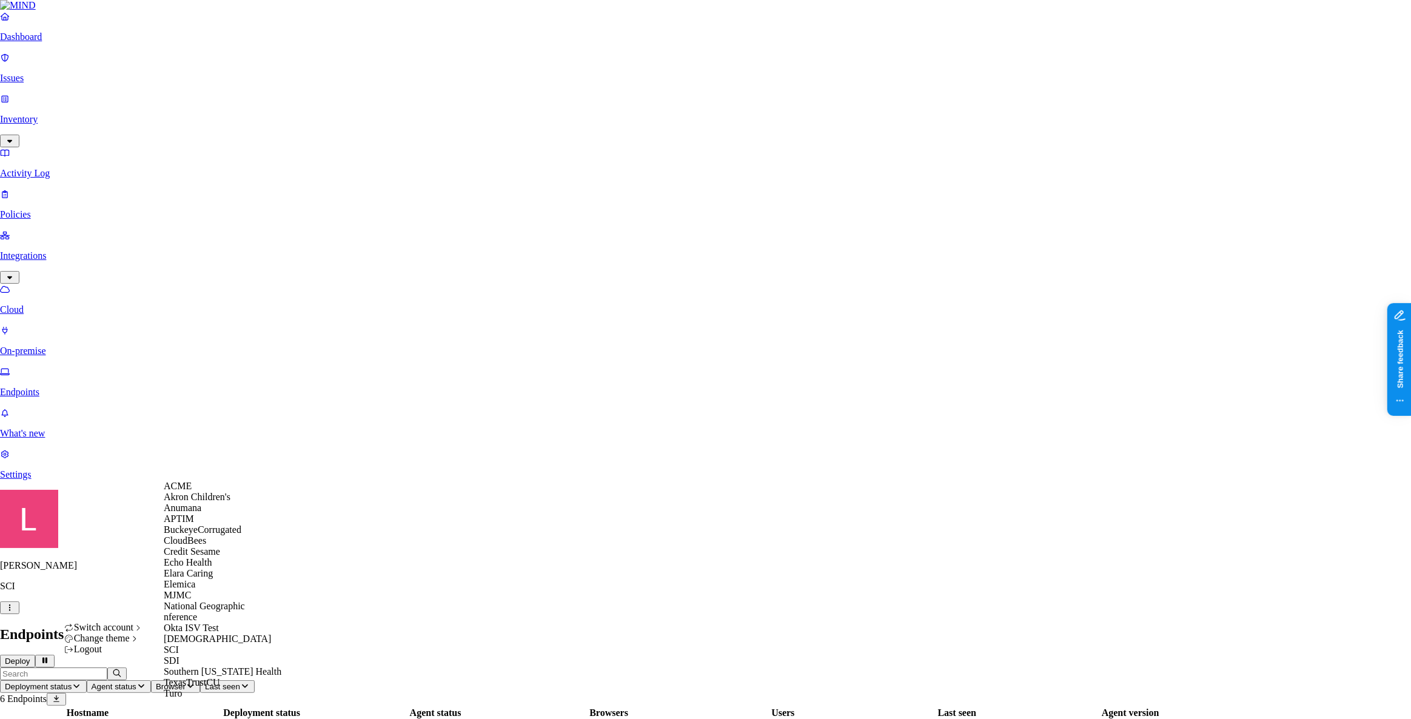
scroll to position [165, 0]
click at [212, 634] on div "[DEMOGRAPHIC_DATA]" at bounding box center [223, 639] width 118 height 11
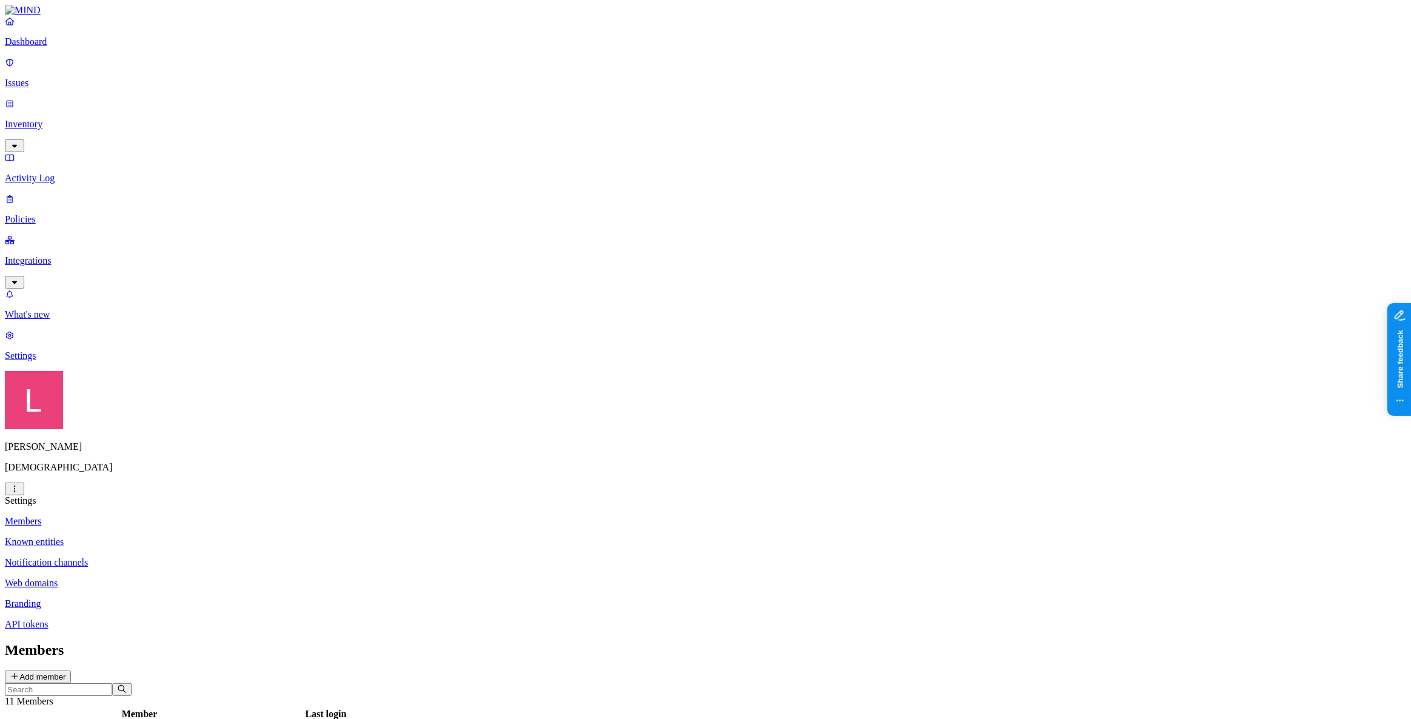
click at [70, 47] on p "Dashboard" at bounding box center [706, 41] width 1402 height 11
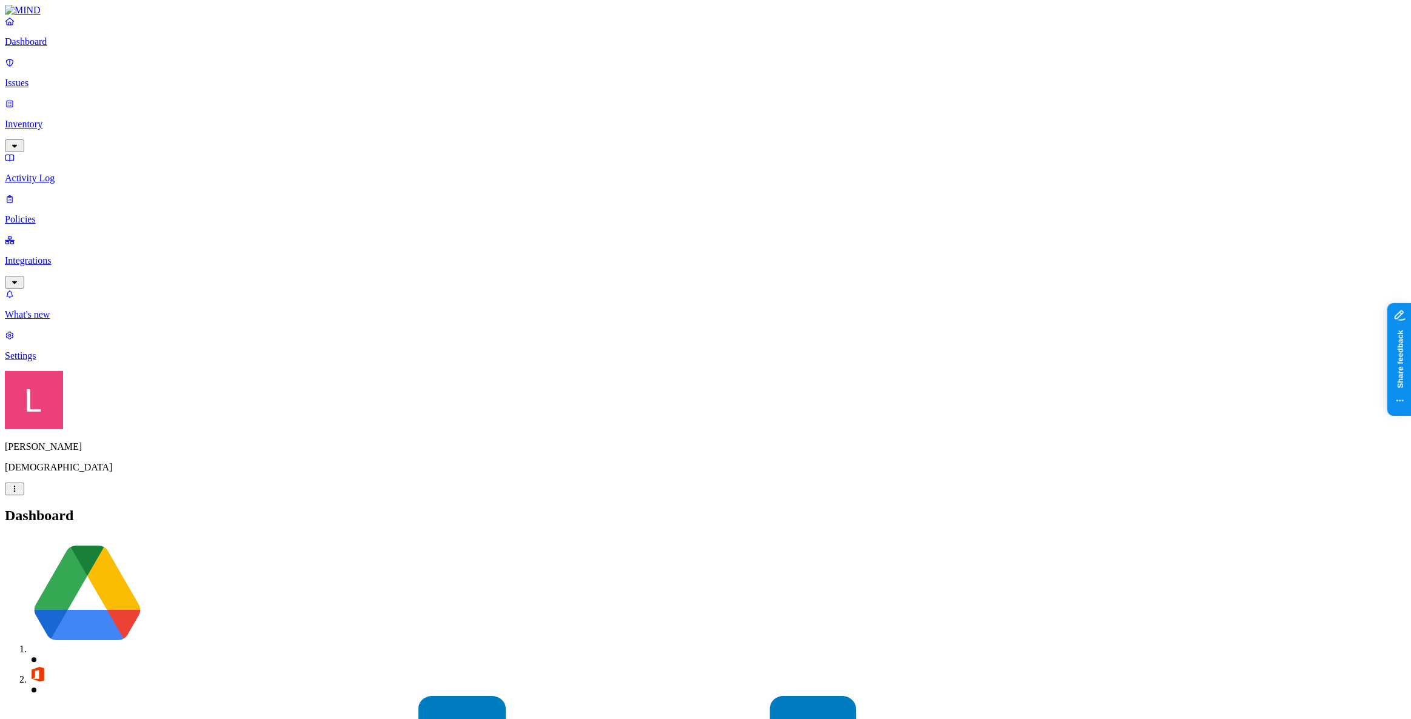
click at [70, 119] on p "Inventory" at bounding box center [706, 124] width 1402 height 11
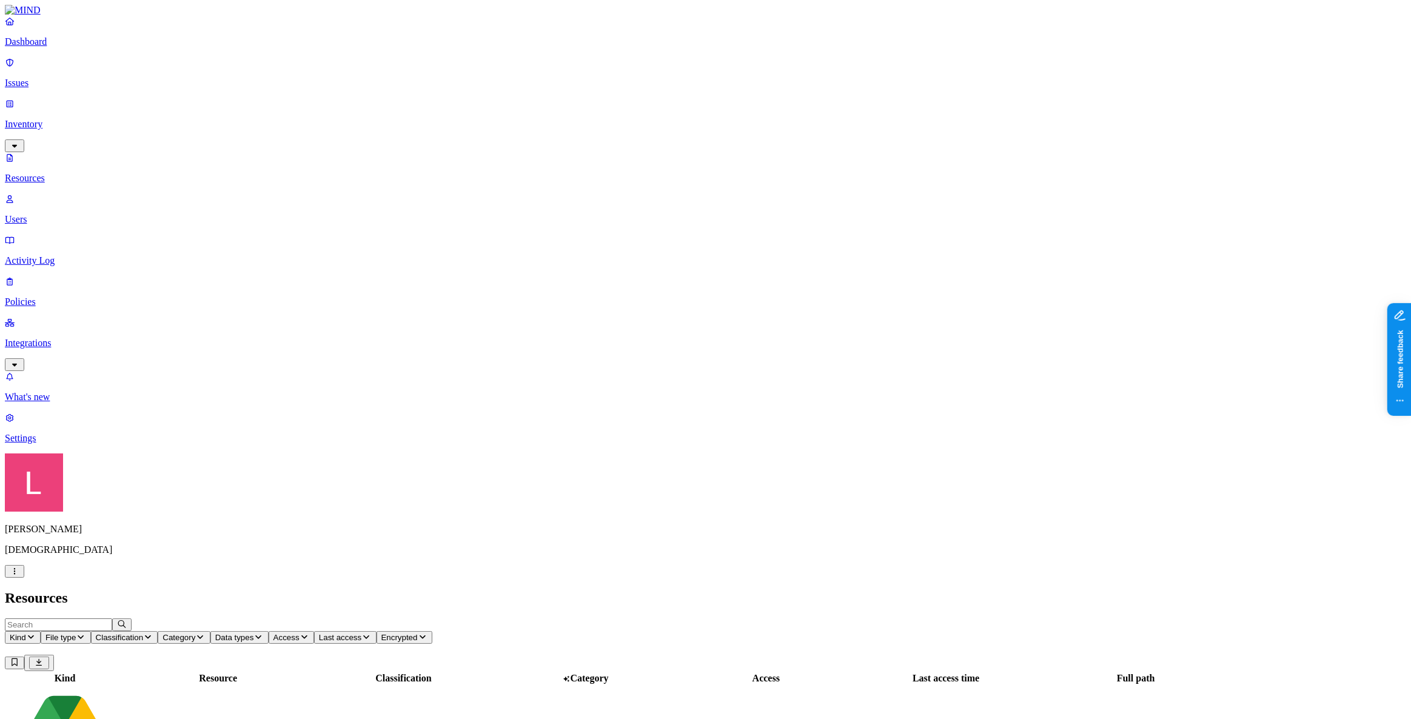
click at [112, 619] on input "text" at bounding box center [58, 625] width 107 height 13
type input "code42"
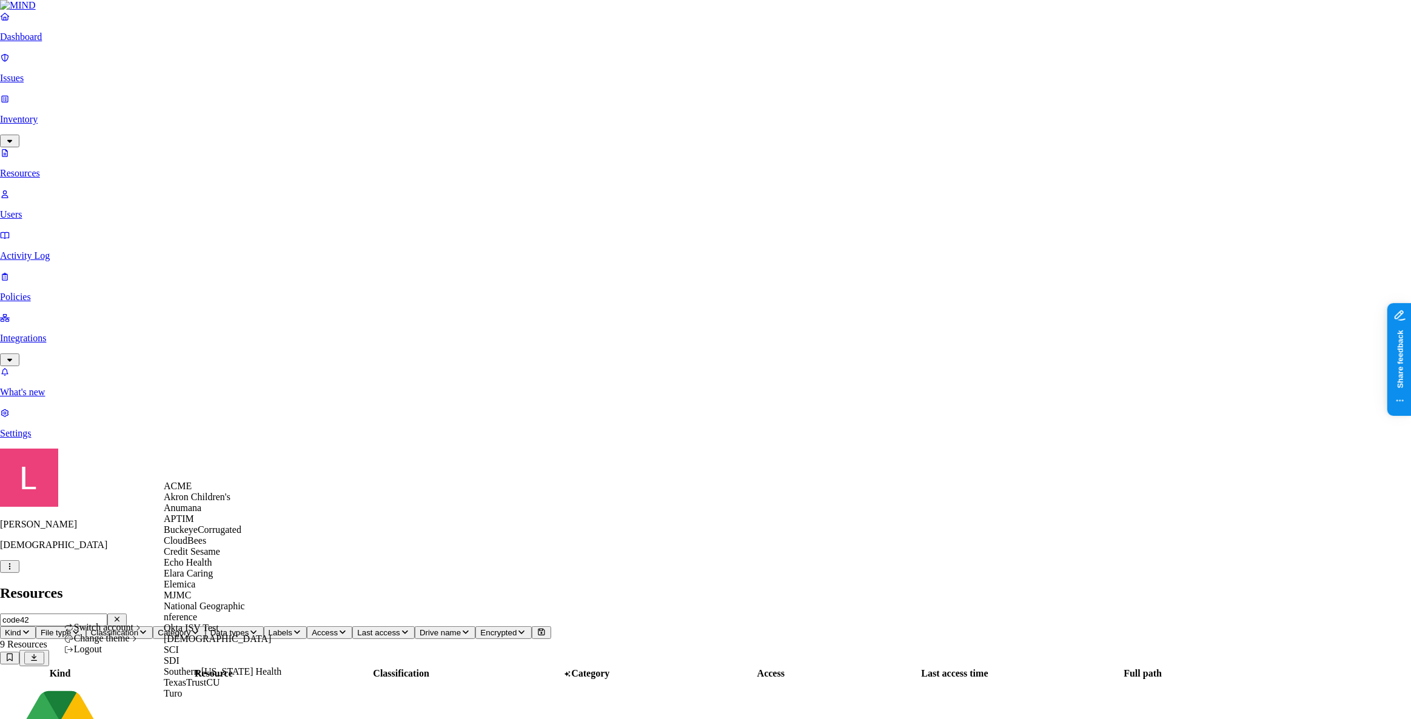
scroll to position [165, 0]
click at [203, 655] on div "SCI" at bounding box center [223, 650] width 118 height 11
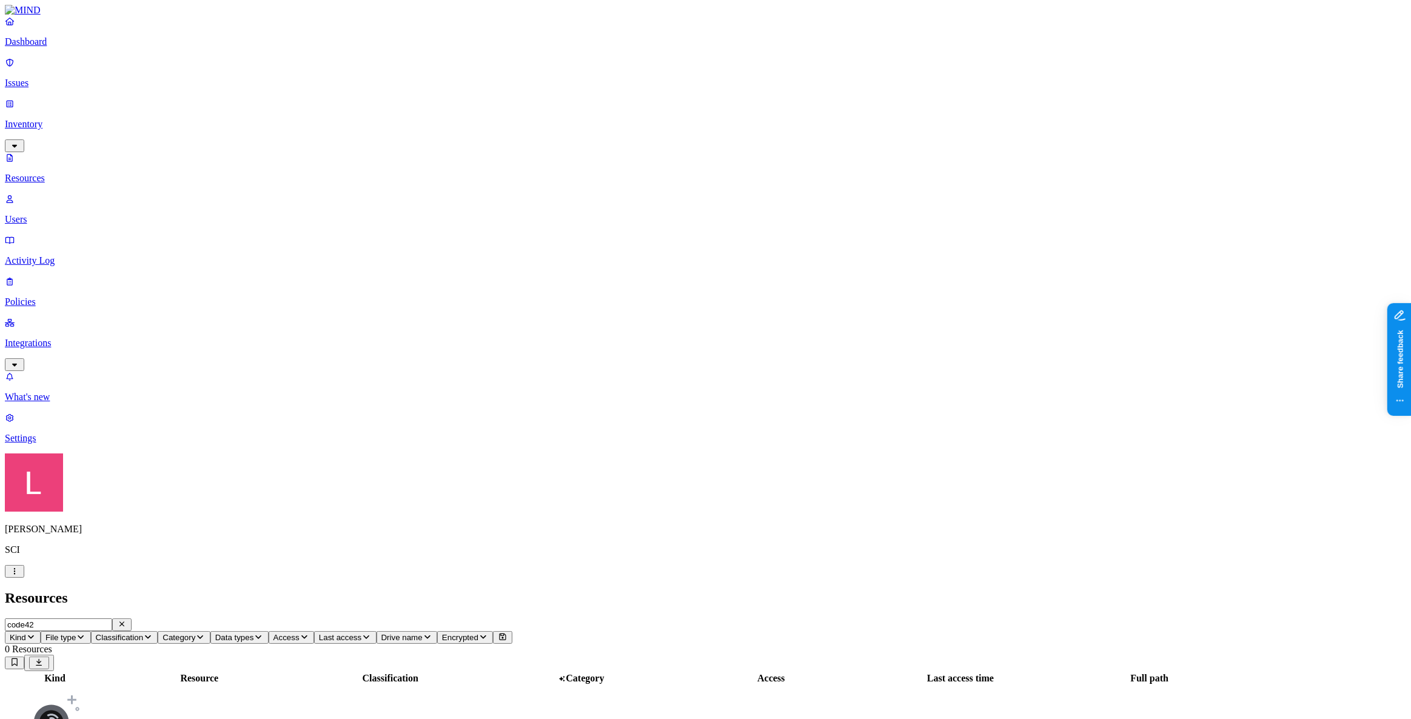
click at [96, 16] on link at bounding box center [706, 10] width 1402 height 11
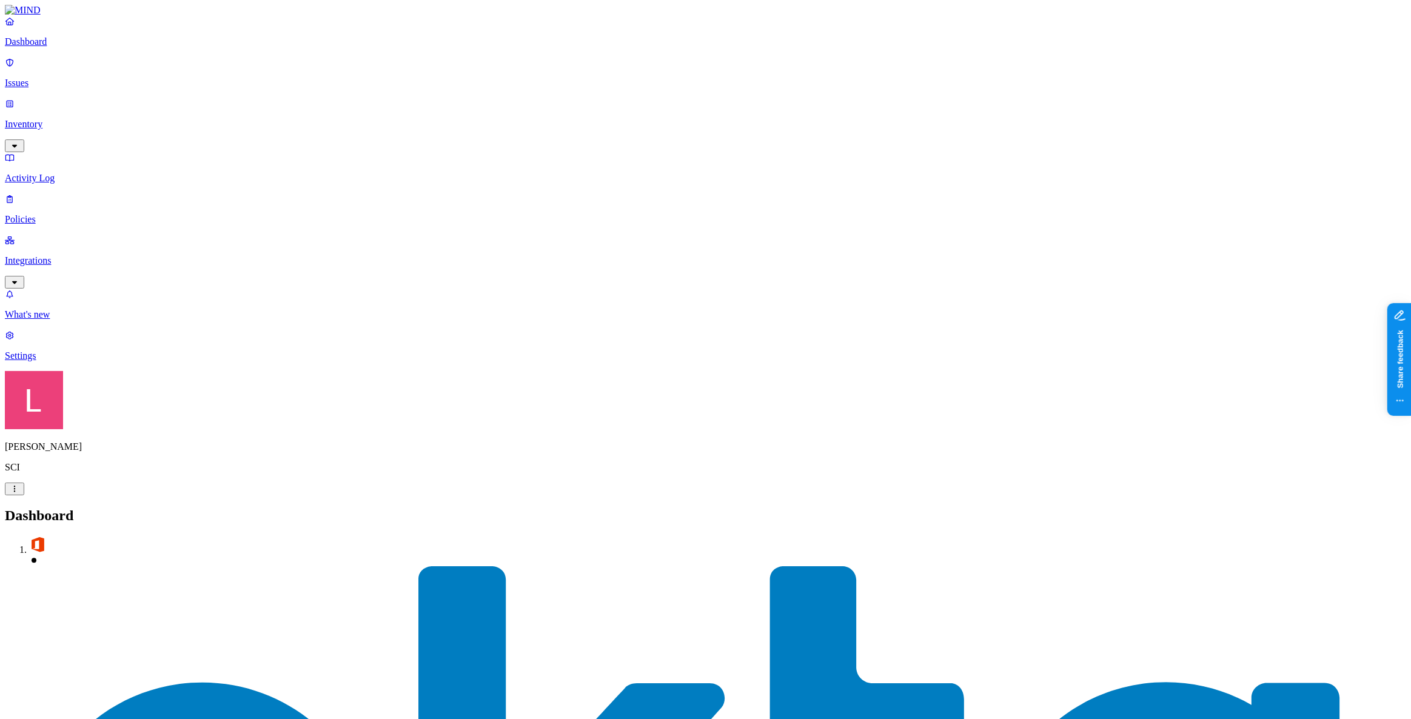
click at [99, 119] on p "Inventory" at bounding box center [706, 124] width 1402 height 11
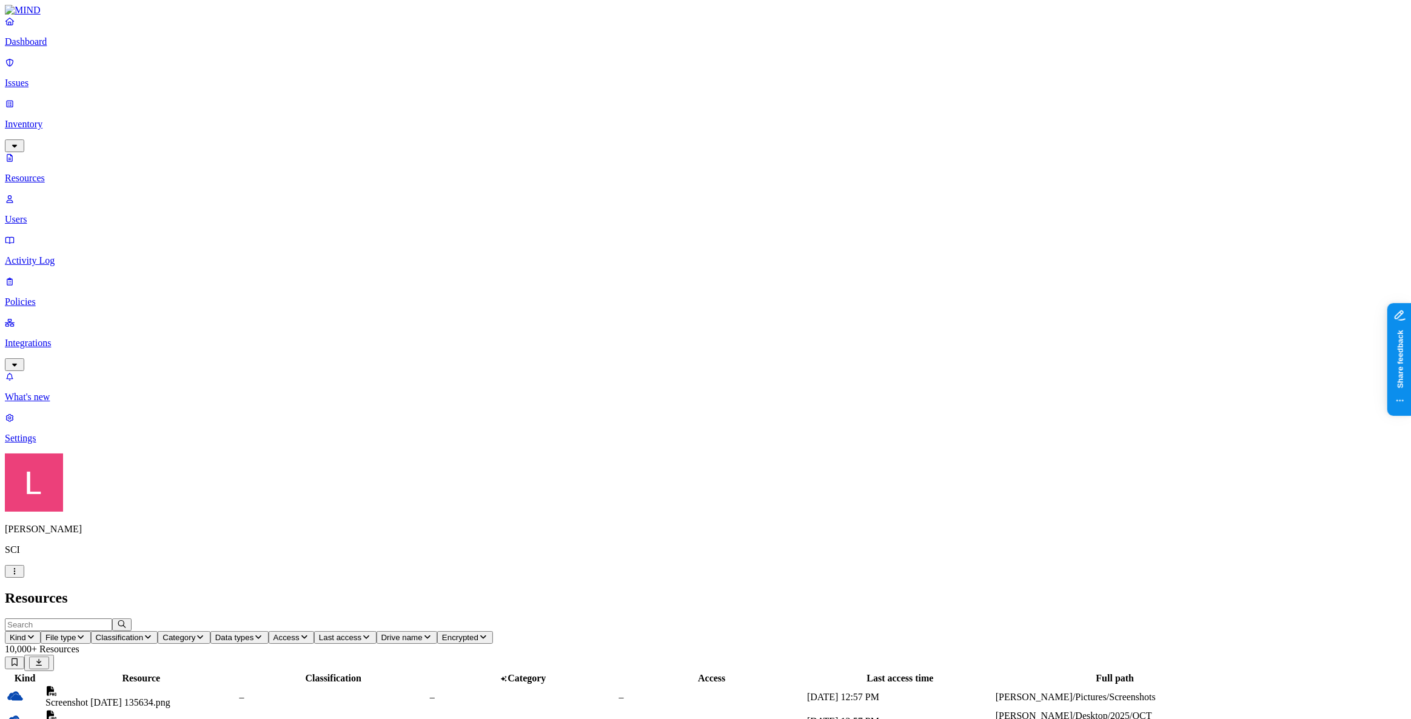
click at [361, 633] on span "Last access" at bounding box center [340, 637] width 42 height 9
click at [314, 631] on button "Access" at bounding box center [291, 637] width 45 height 13
click at [564, 258] on span "Public" at bounding box center [563, 263] width 25 height 10
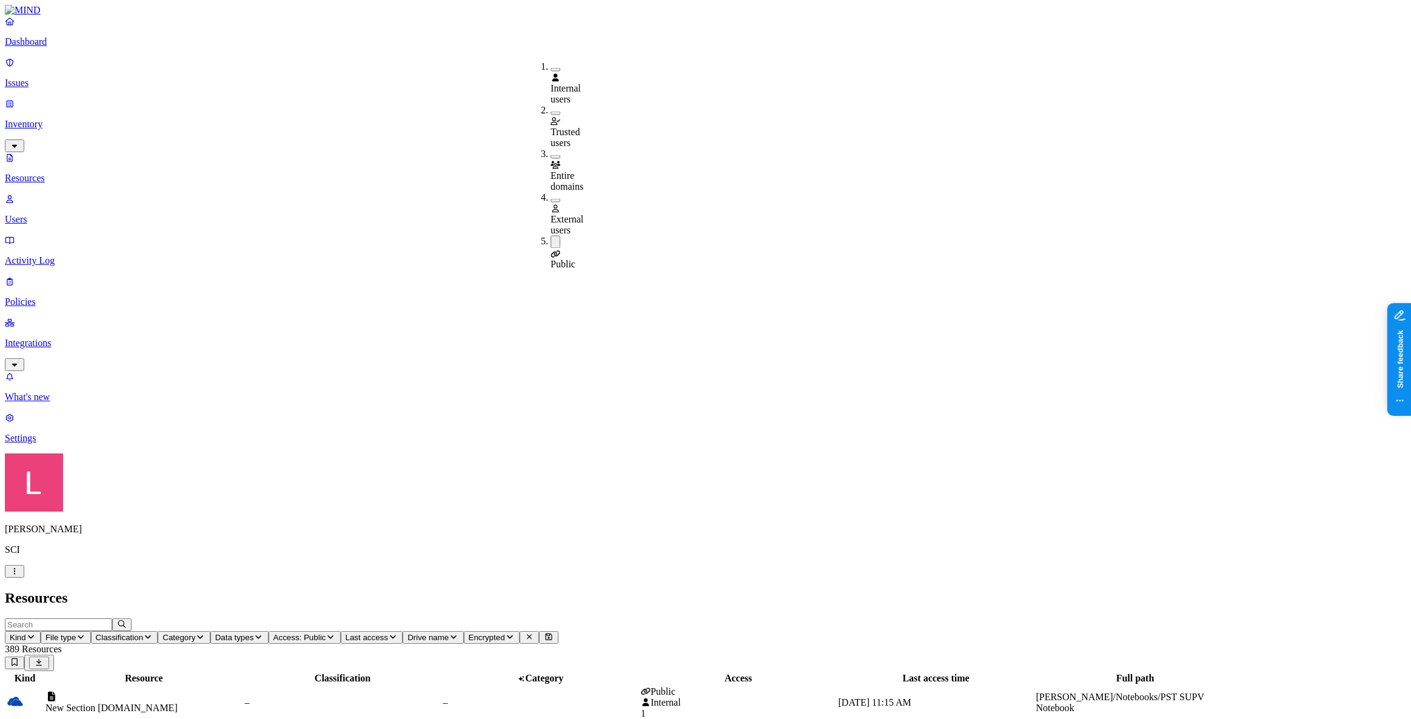
click at [661, 590] on header "Resources" at bounding box center [706, 598] width 1402 height 16
click at [326, 633] on span "Access: Public" at bounding box center [300, 637] width 53 height 9
click at [382, 590] on h2 "Resources" at bounding box center [706, 598] width 1402 height 16
click at [144, 633] on span "Classification" at bounding box center [120, 637] width 48 height 9
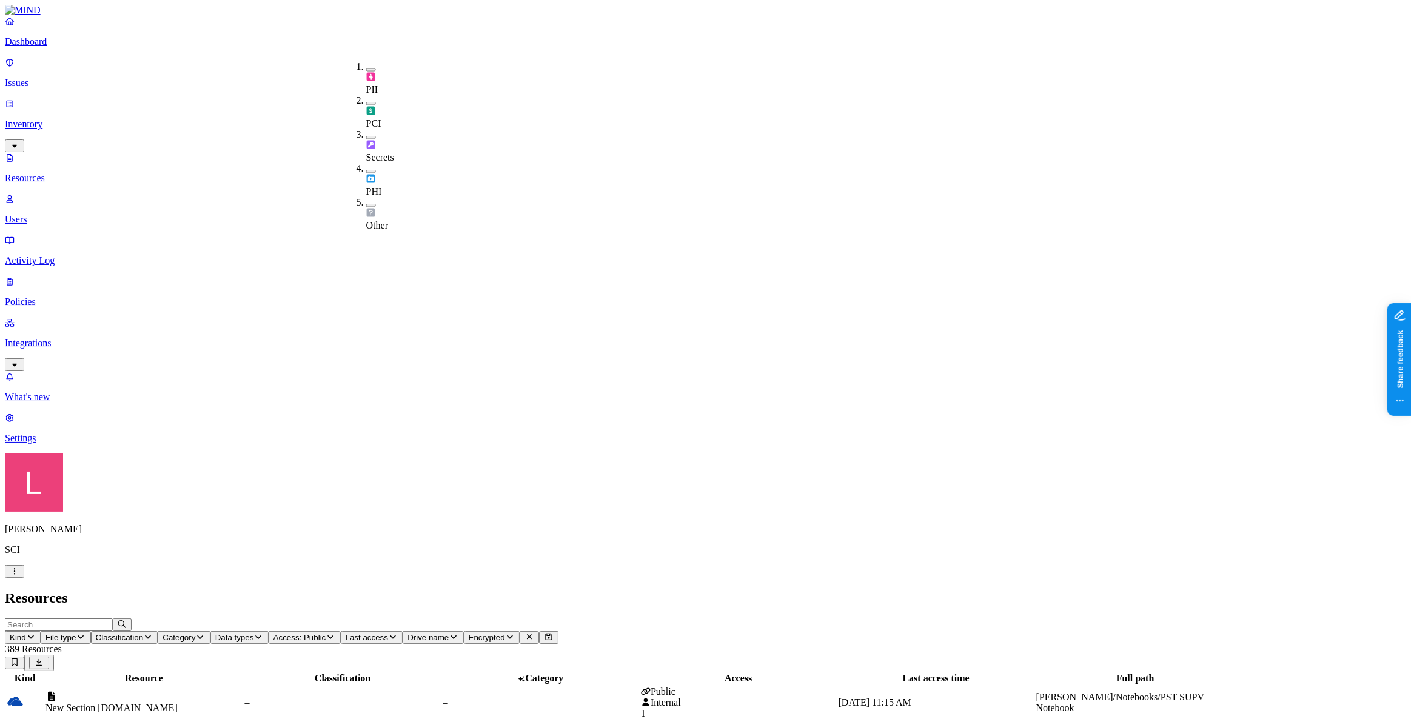
click at [366, 136] on button "button" at bounding box center [371, 138] width 10 height 4
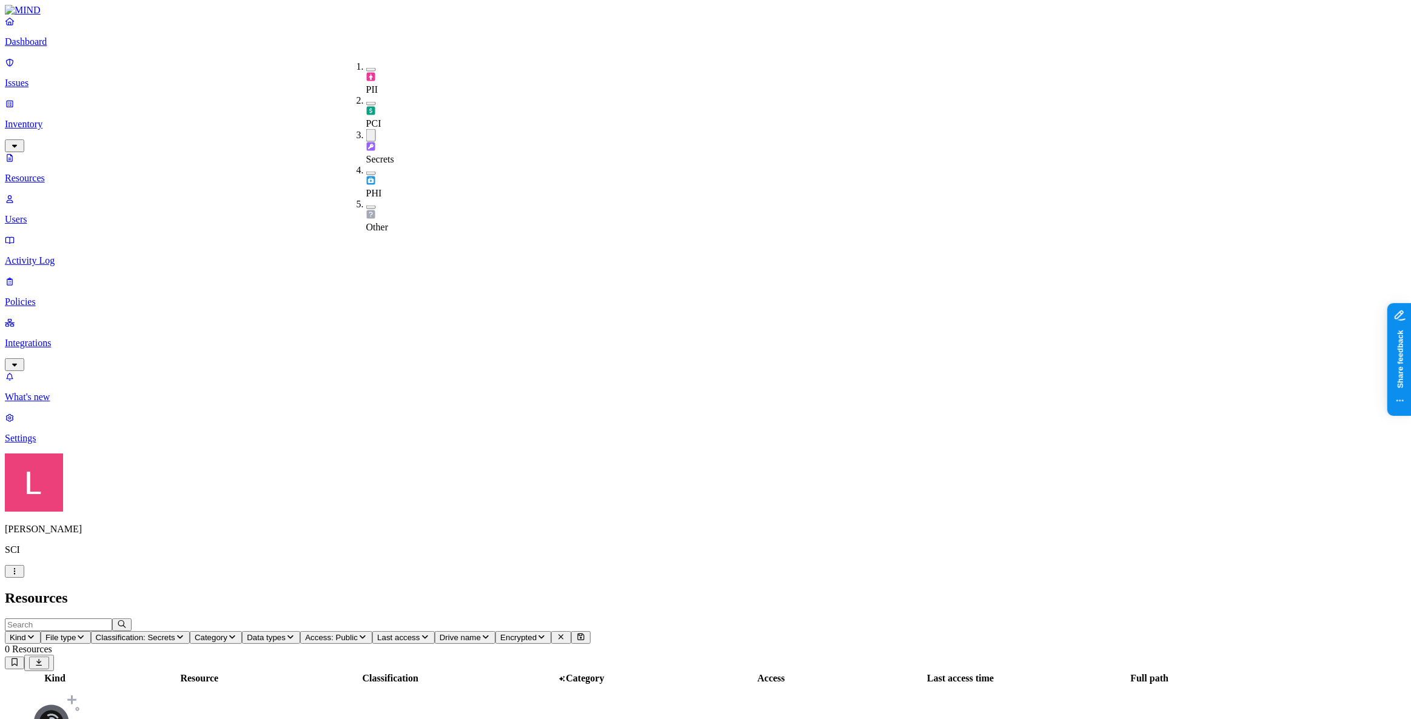
click at [368, 633] on icon "button" at bounding box center [363, 637] width 10 height 8
click at [579, 236] on button "button" at bounding box center [584, 242] width 10 height 13
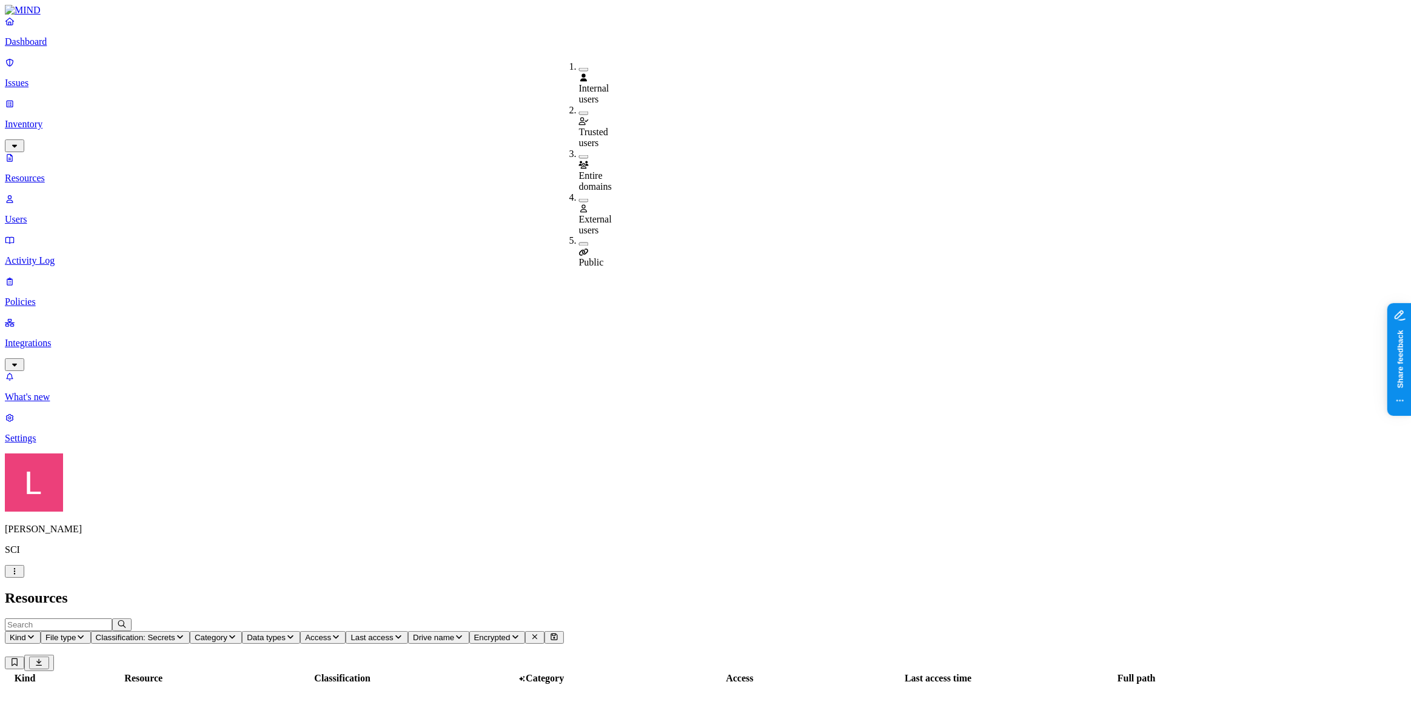
click at [579, 199] on button "button" at bounding box center [584, 201] width 10 height 4
click at [600, 590] on h2 "Resources" at bounding box center [706, 598] width 1402 height 16
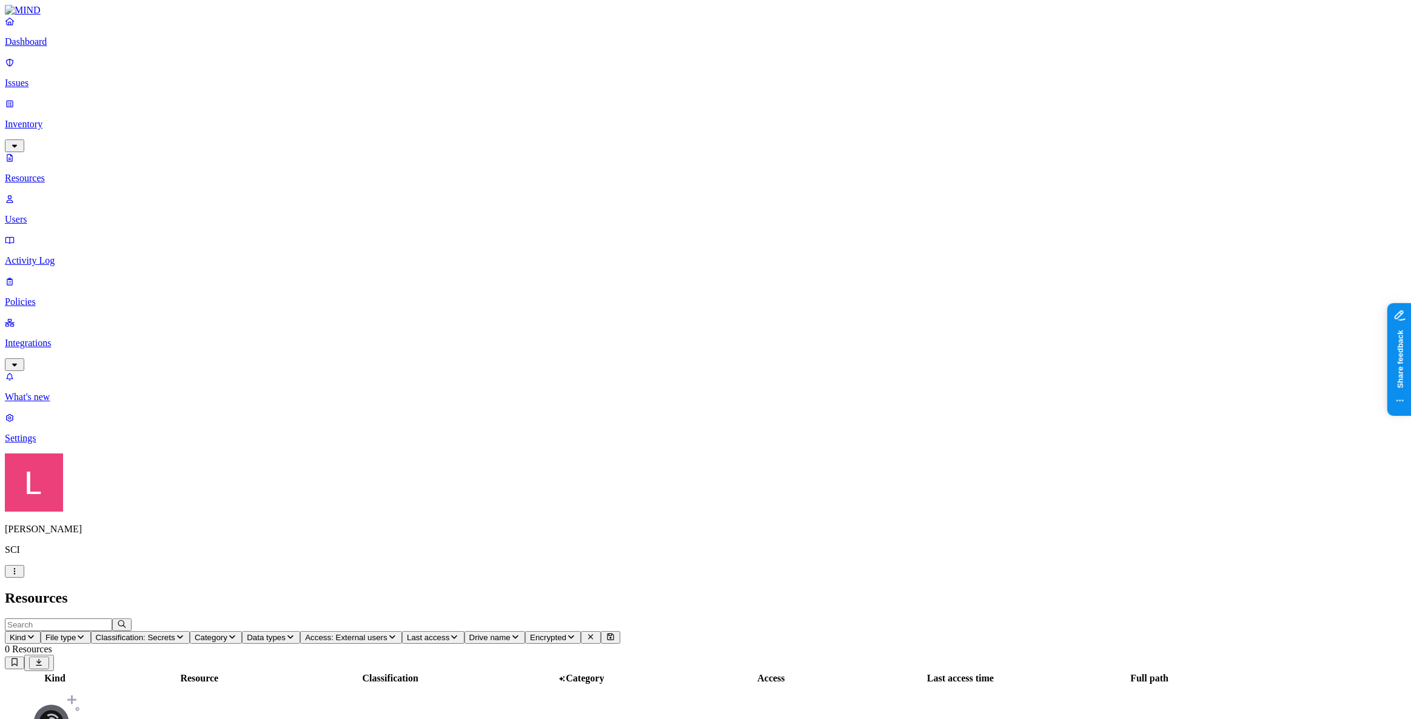
click at [190, 631] on button "Classification: Secrets" at bounding box center [140, 637] width 99 height 13
click at [402, 631] on button "Access: External users" at bounding box center [351, 637] width 102 height 13
click at [579, 238] on div "Public" at bounding box center [579, 254] width 0 height 33
click at [446, 590] on header "Resources" at bounding box center [706, 598] width 1402 height 16
click at [175, 633] on span "Classification: Secrets" at bounding box center [135, 637] width 79 height 9
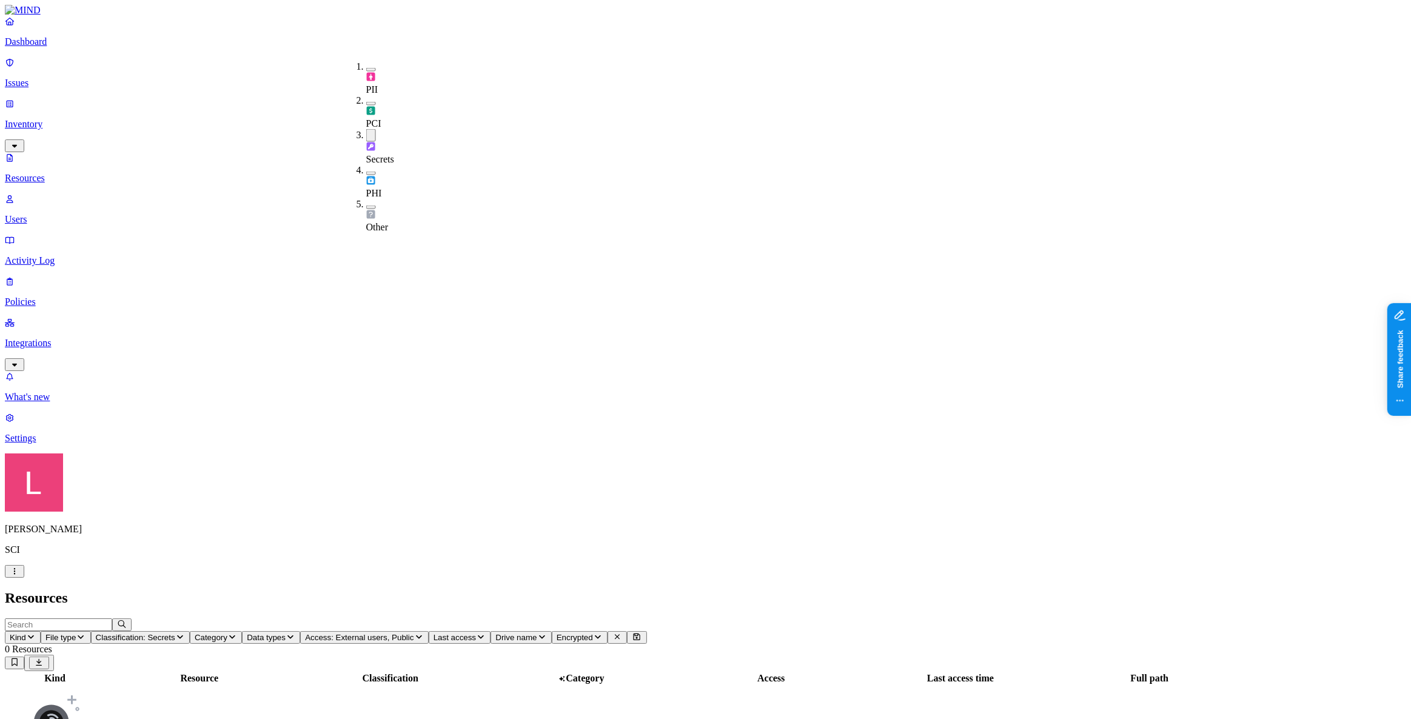
drag, startPoint x: 354, startPoint y: 105, endPoint x: 356, endPoint y: 87, distance: 18.3
click at [366, 129] on button "button" at bounding box center [371, 135] width 10 height 13
click at [366, 102] on button "button" at bounding box center [371, 104] width 10 height 4
click at [366, 95] on div "PCI" at bounding box center [366, 113] width 0 height 36
click at [366, 68] on button "button" at bounding box center [371, 70] width 10 height 4
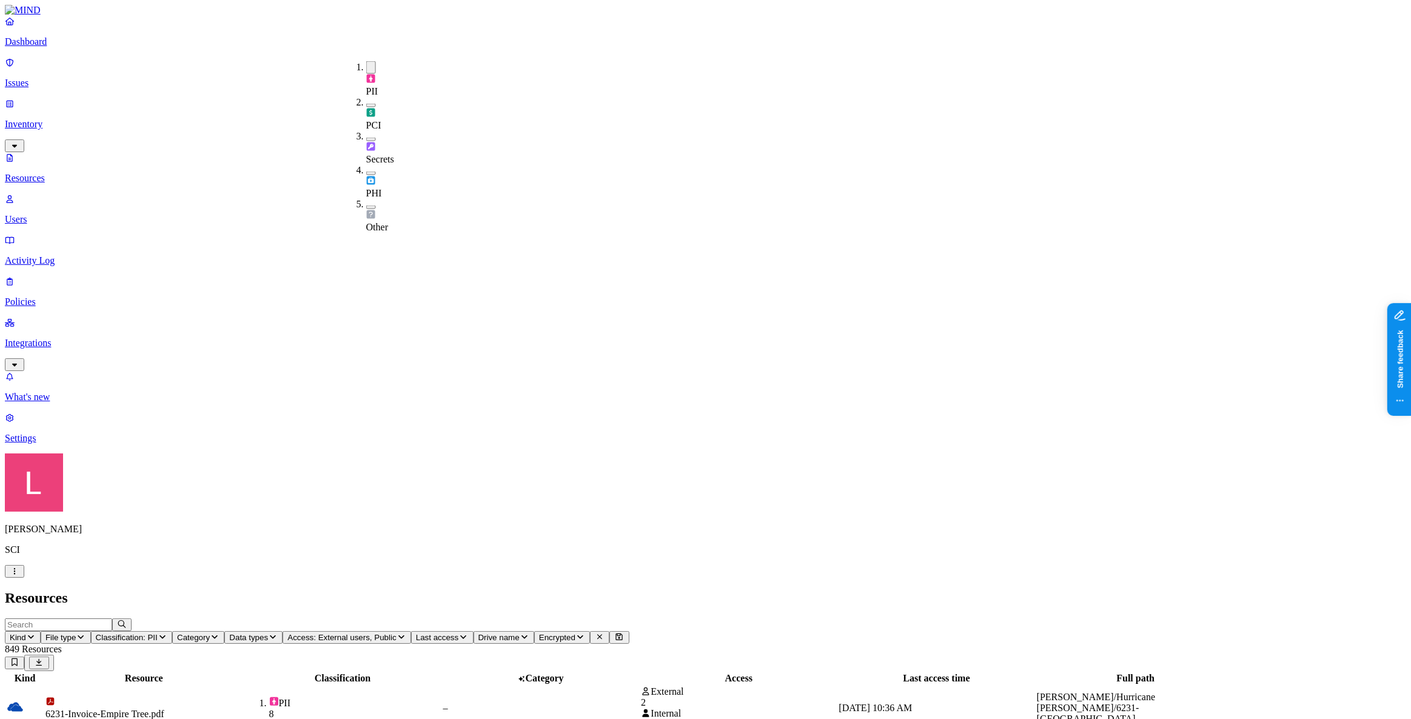
click at [406, 590] on h2 "Resources" at bounding box center [706, 598] width 1402 height 16
drag, startPoint x: 73, startPoint y: 55, endPoint x: 87, endPoint y: 55, distance: 13.9
click at [73, 47] on p "Dashboard" at bounding box center [706, 41] width 1402 height 11
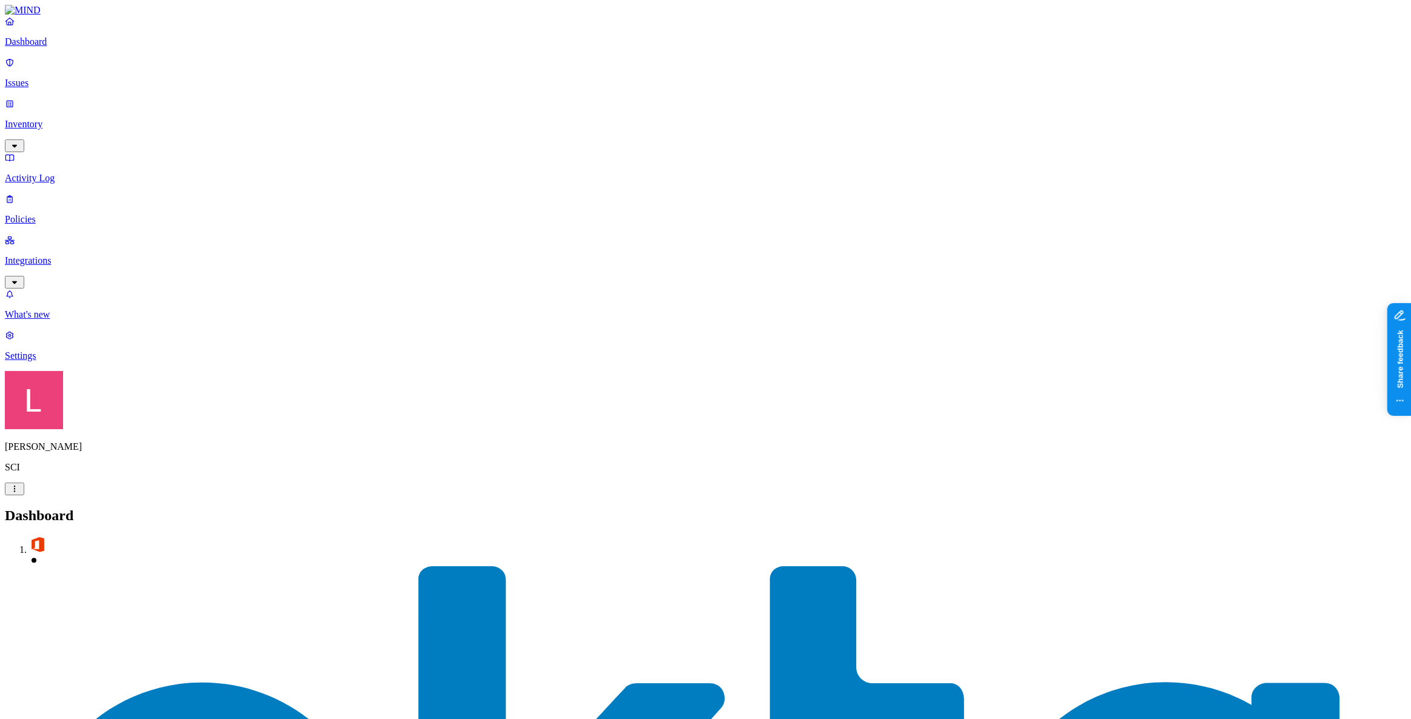
click at [70, 255] on p "Integrations" at bounding box center [706, 260] width 1402 height 11
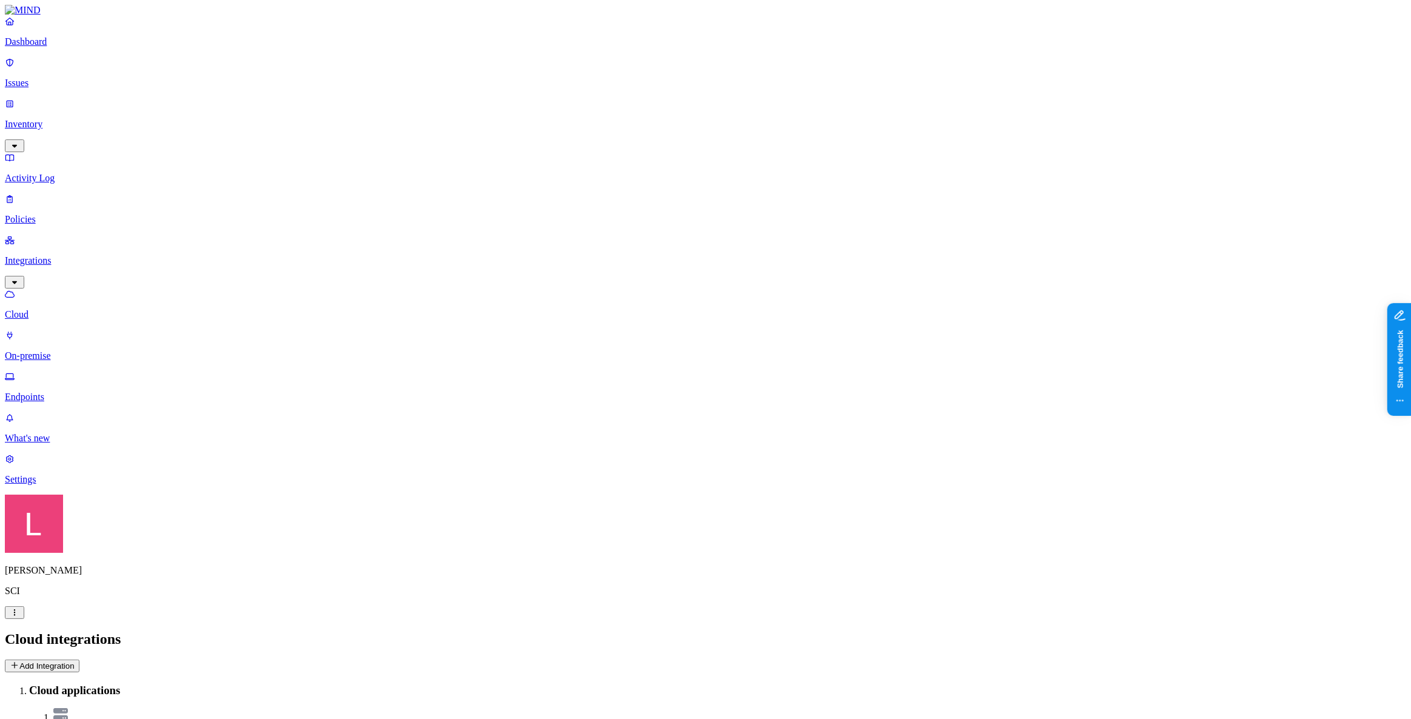
click at [79, 47] on p "Dashboard" at bounding box center [706, 41] width 1402 height 11
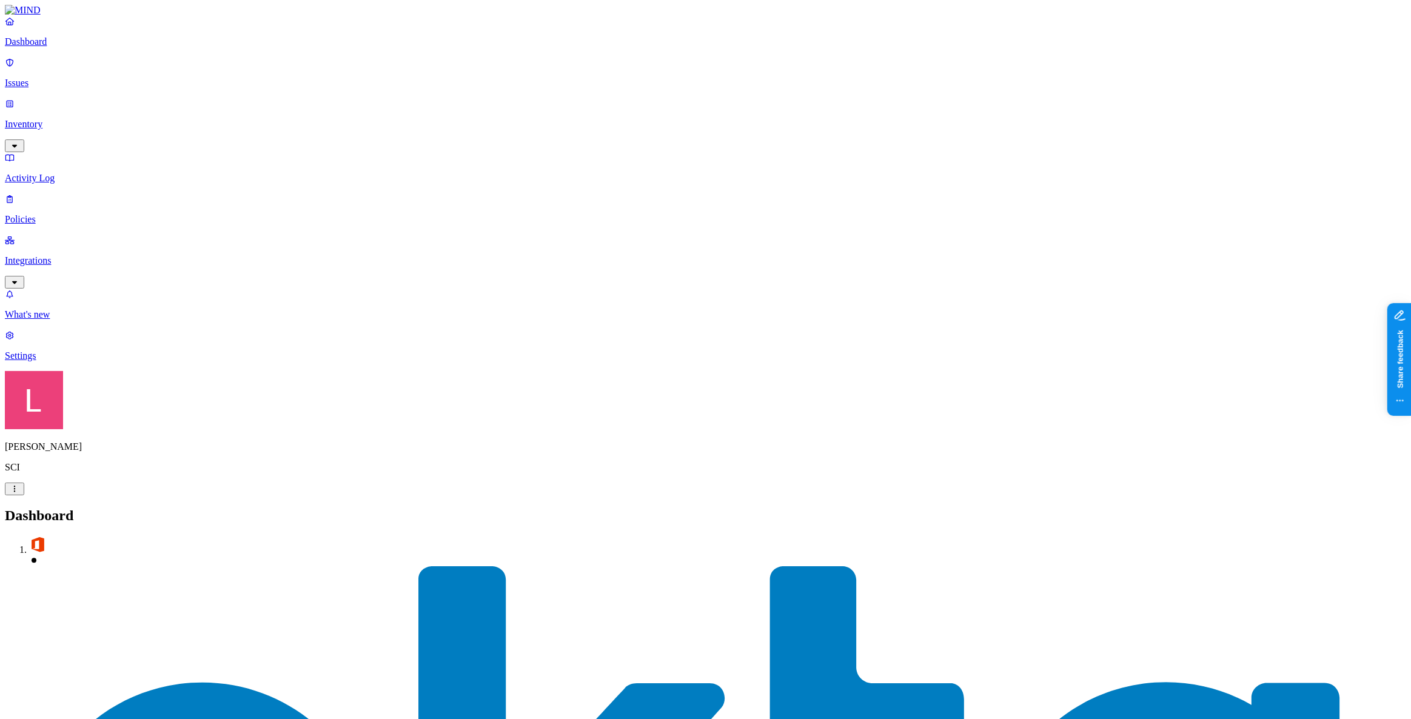
click at [55, 361] on p "Settings" at bounding box center [706, 356] width 1402 height 11
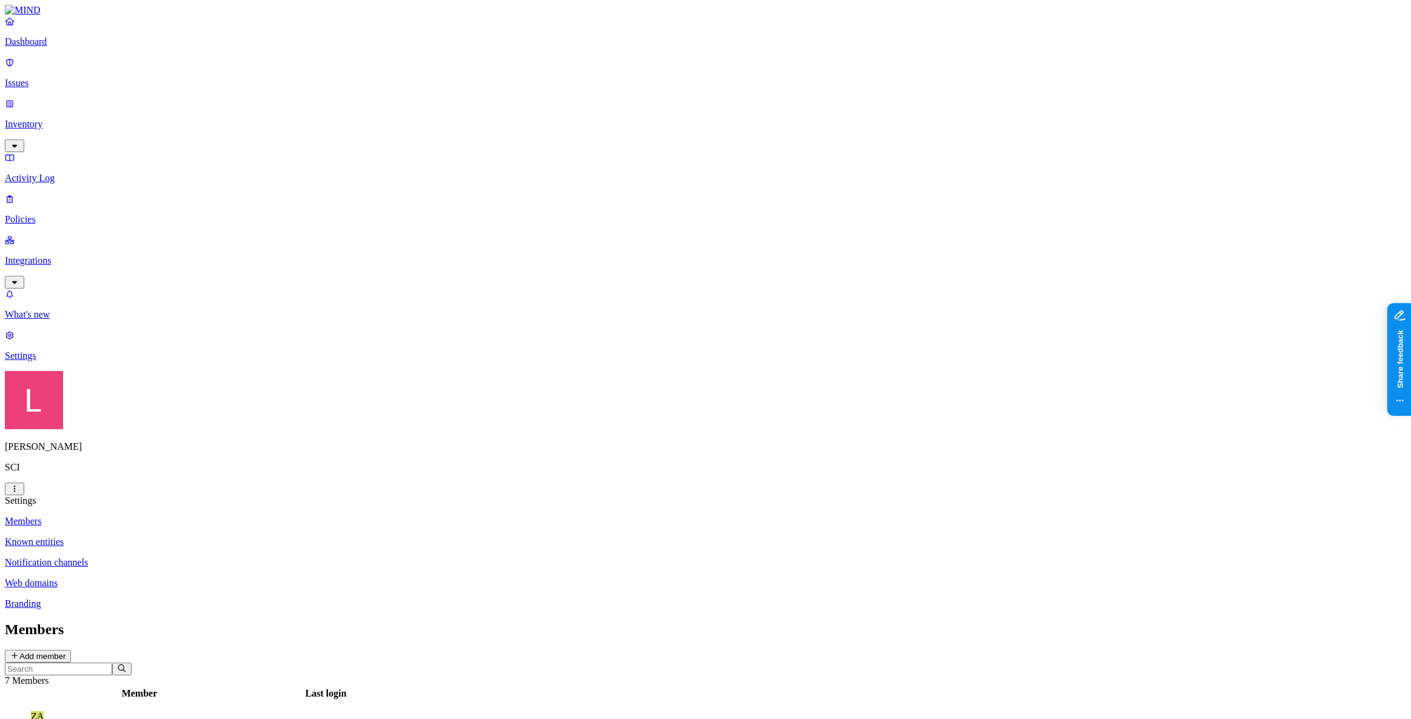
click at [70, 47] on p "Dashboard" at bounding box center [706, 41] width 1402 height 11
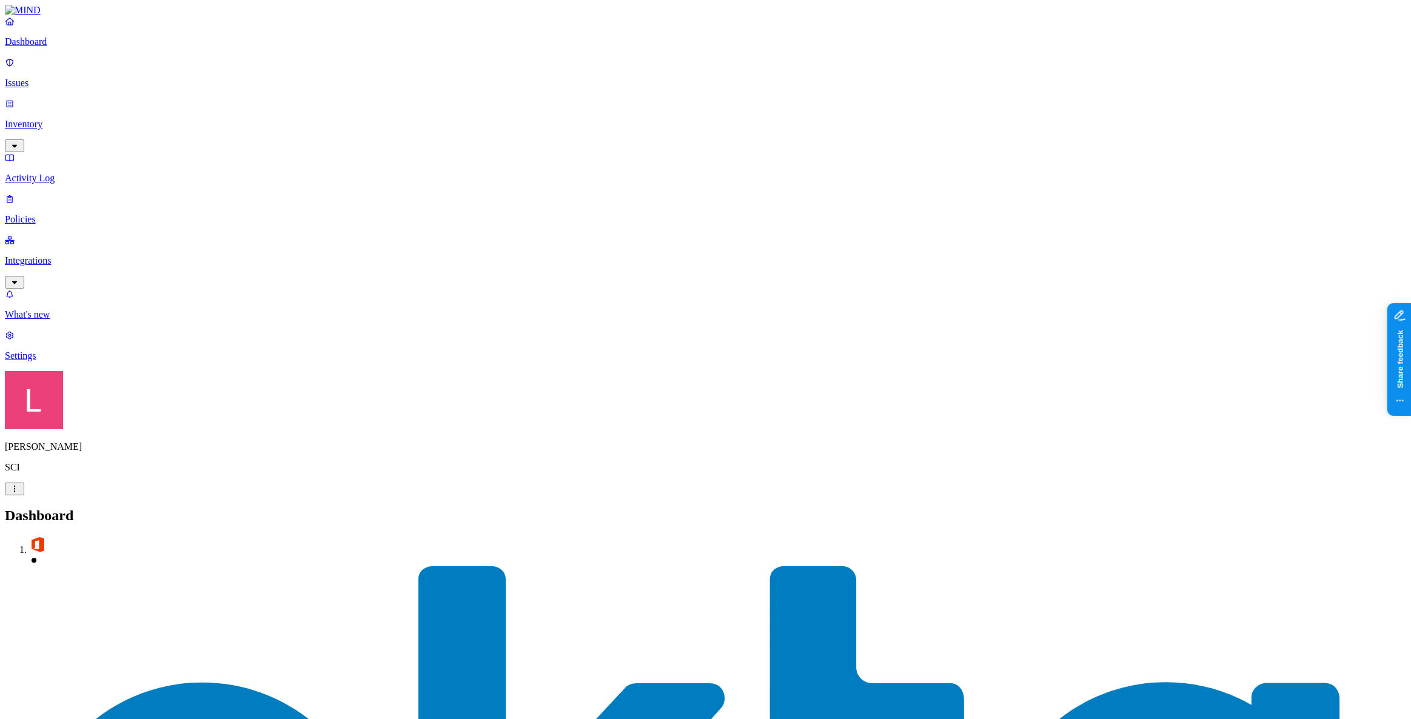
click at [47, 255] on p "Integrations" at bounding box center [706, 260] width 1402 height 11
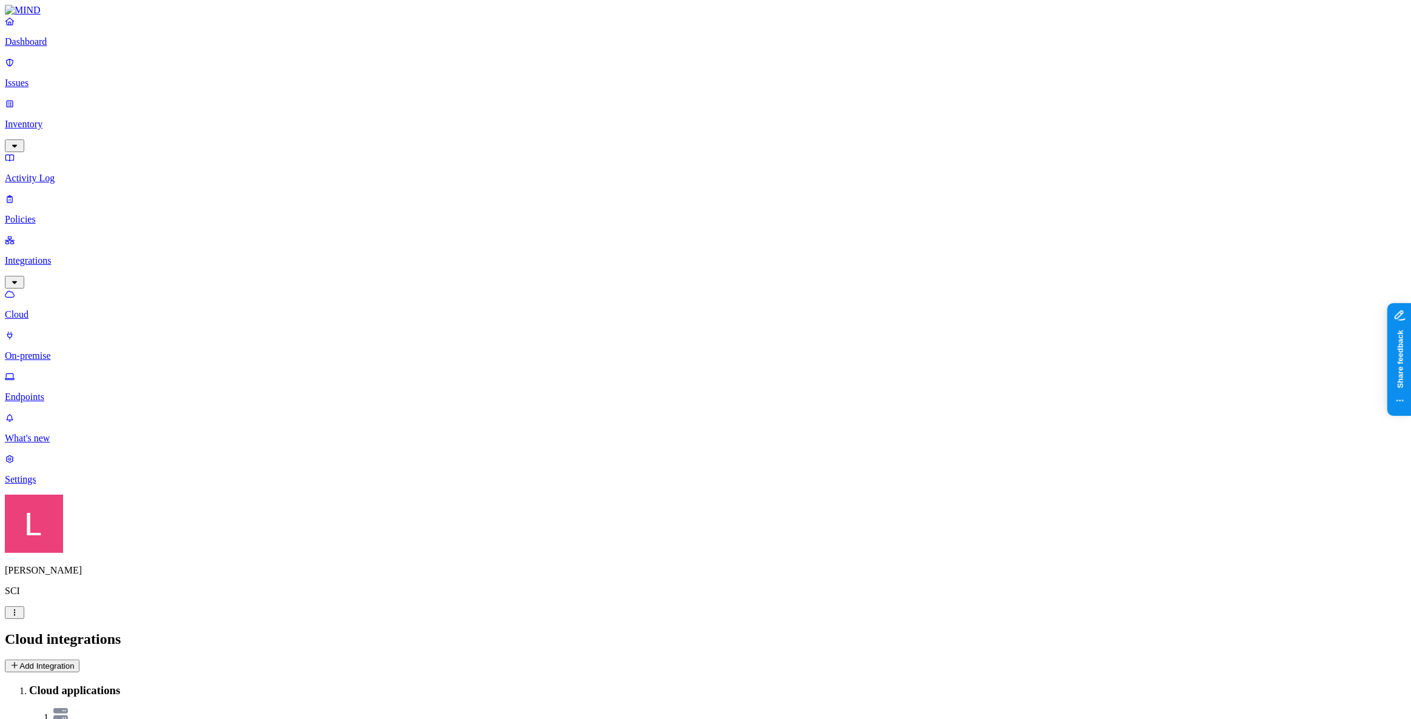
click at [76, 392] on p "Endpoints" at bounding box center [706, 397] width 1402 height 11
click at [75, 351] on p "On-premise" at bounding box center [706, 356] width 1402 height 11
click at [101, 47] on link "Dashboard" at bounding box center [706, 32] width 1402 height 32
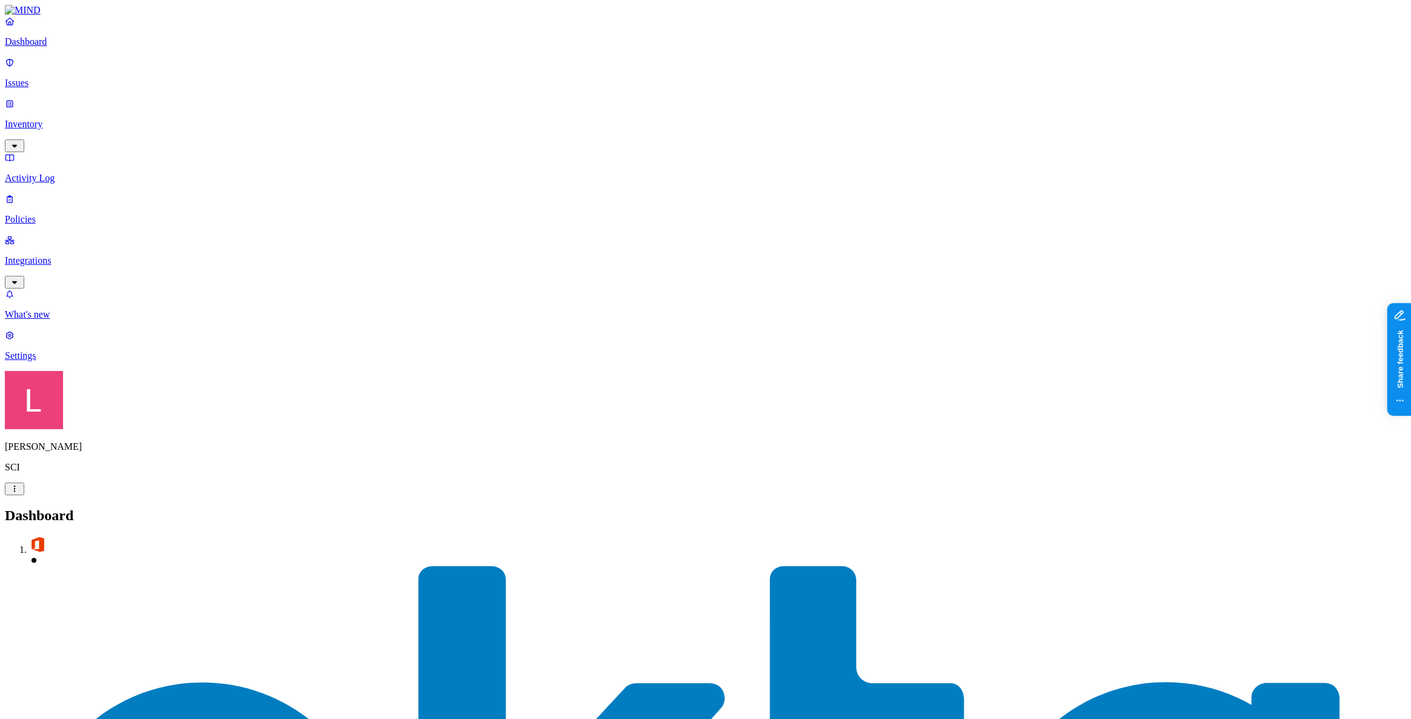
click at [78, 255] on p "Integrations" at bounding box center [706, 260] width 1402 height 11
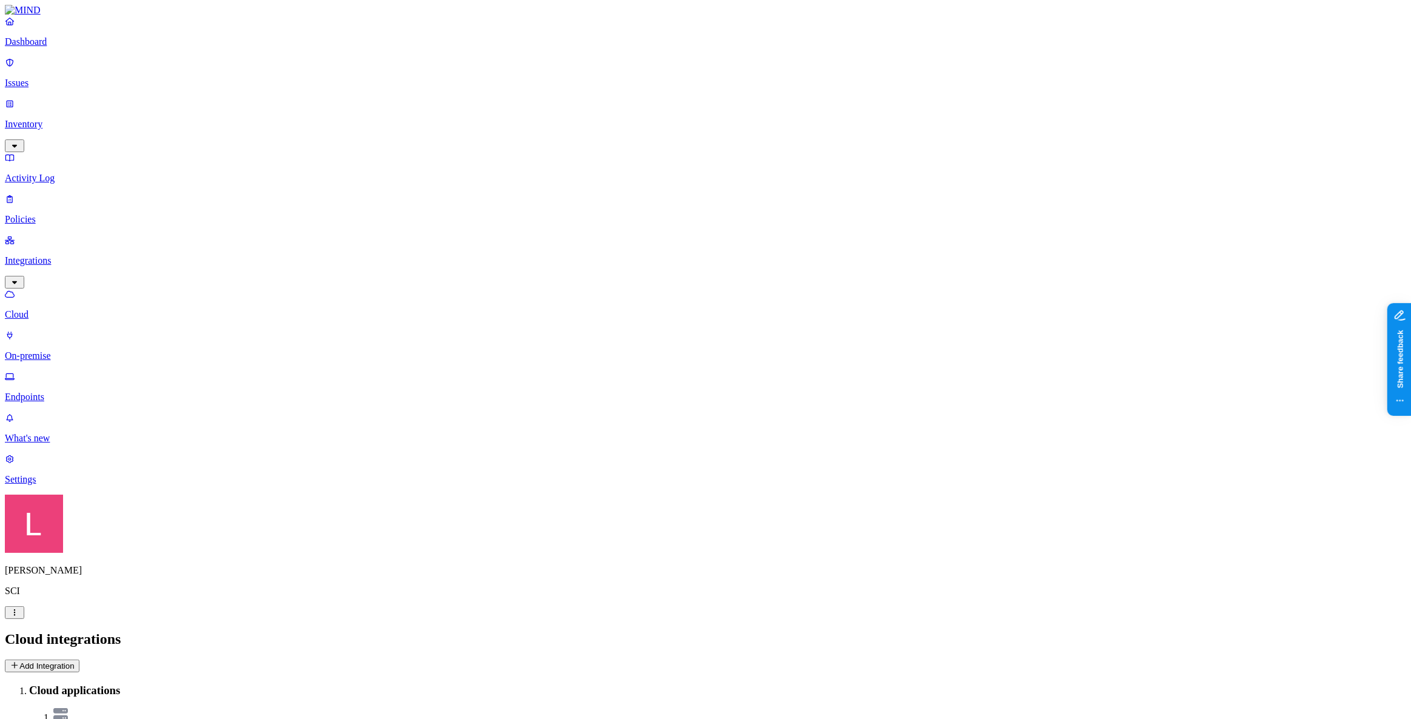
click at [87, 351] on p "On-premise" at bounding box center [706, 356] width 1402 height 11
click at [79, 309] on p "Cloud" at bounding box center [706, 314] width 1402 height 11
click at [79, 660] on button "Add Integration" at bounding box center [42, 666] width 75 height 13
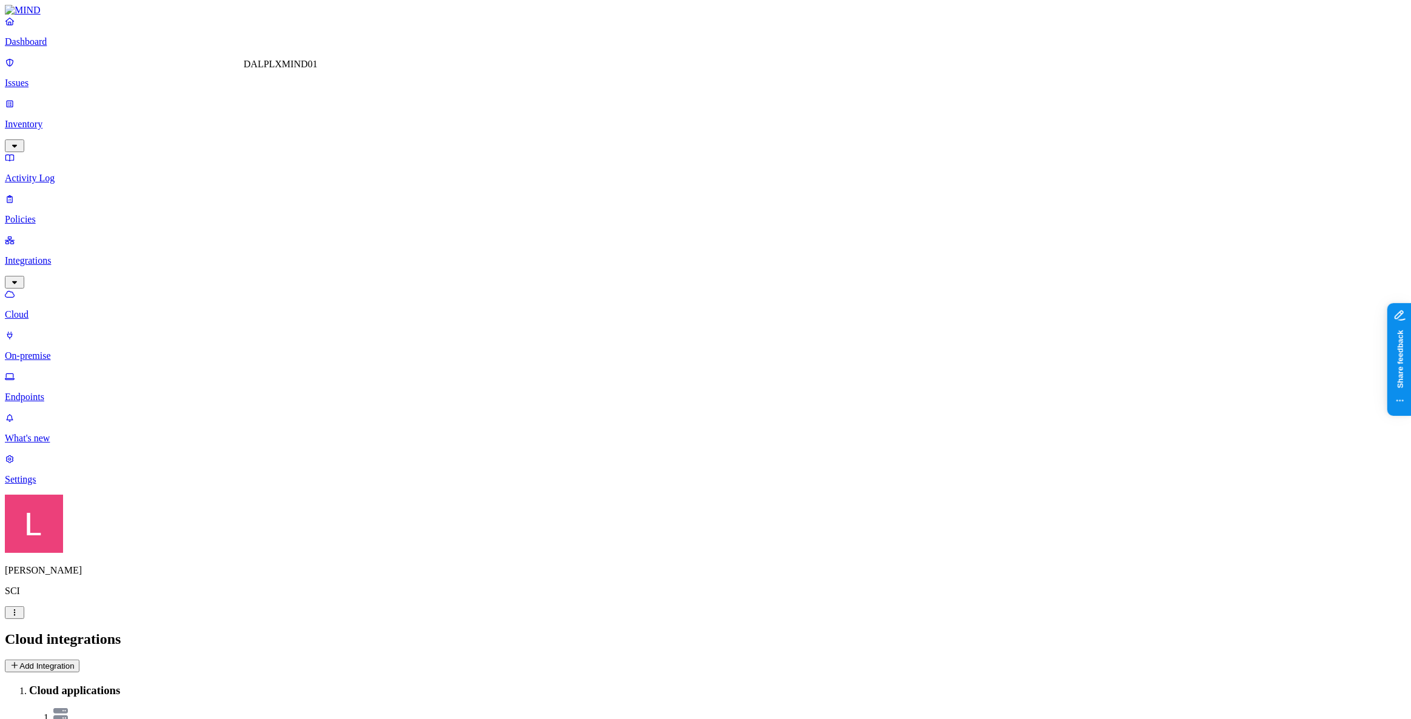
click at [74, 47] on p "Dashboard" at bounding box center [706, 41] width 1402 height 11
